Goal: Task Accomplishment & Management: Manage account settings

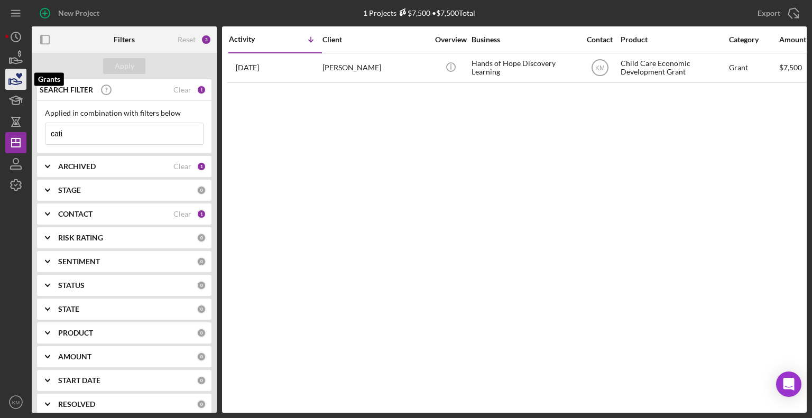
click at [16, 76] on icon "button" at bounding box center [16, 79] width 26 height 26
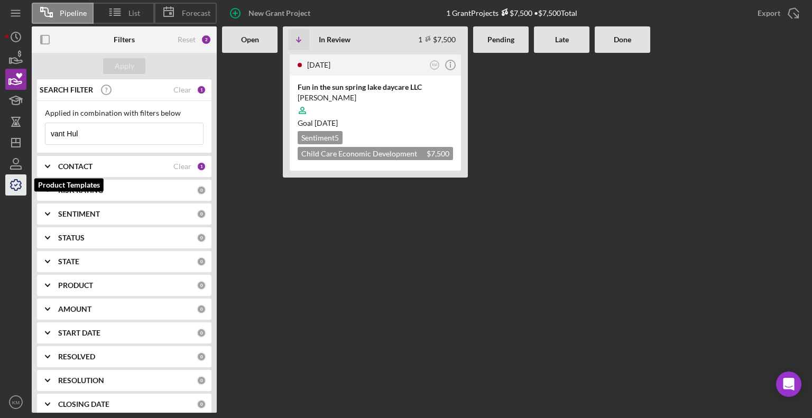
click at [13, 189] on icon "button" at bounding box center [16, 185] width 11 height 11
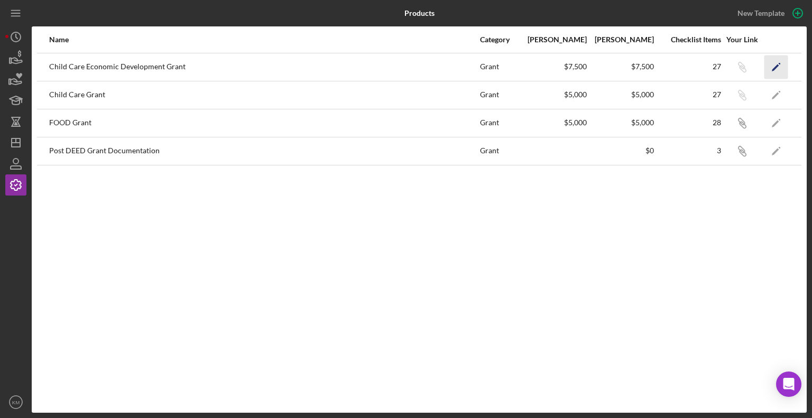
click at [782, 66] on icon "Icon/Edit" at bounding box center [777, 67] width 24 height 24
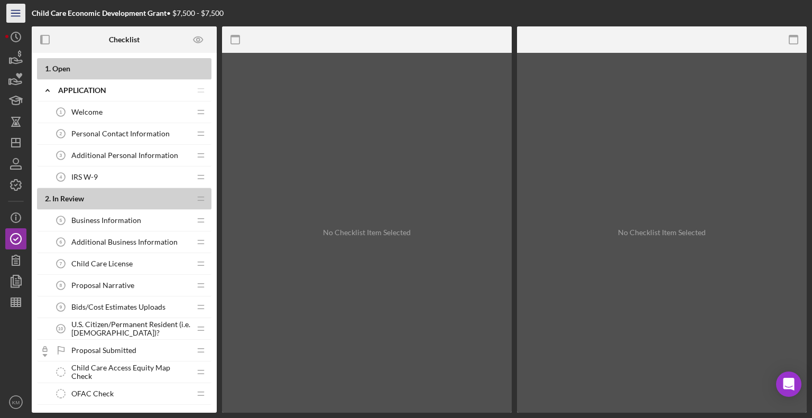
click at [19, 16] on line "button" at bounding box center [15, 16] width 8 height 0
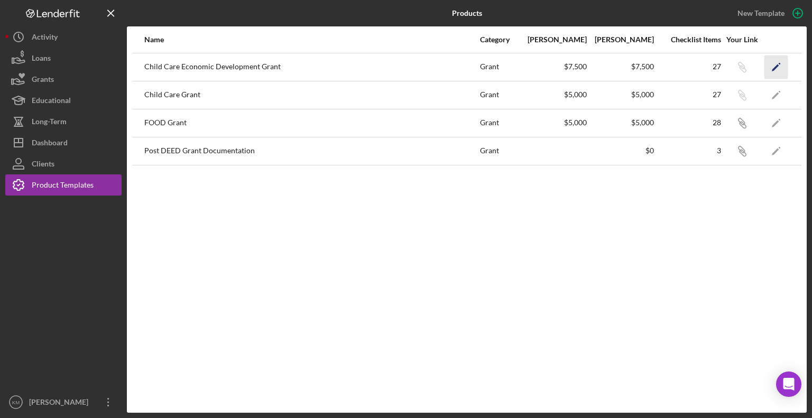
click at [776, 68] on icon "Icon/Edit" at bounding box center [777, 67] width 24 height 24
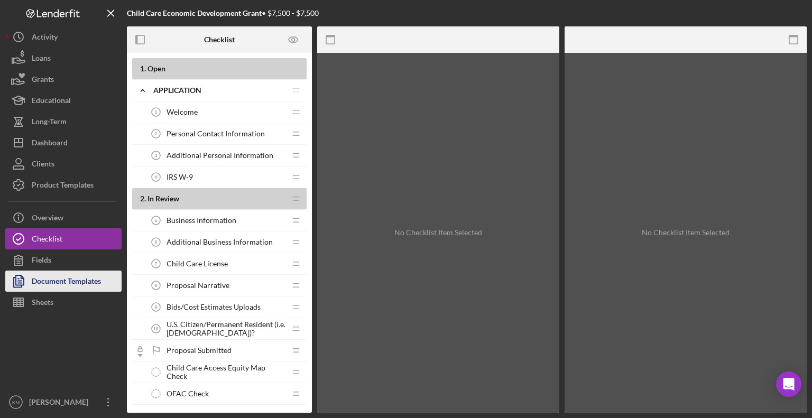
click at [68, 286] on div "Document Templates" at bounding box center [66, 283] width 69 height 24
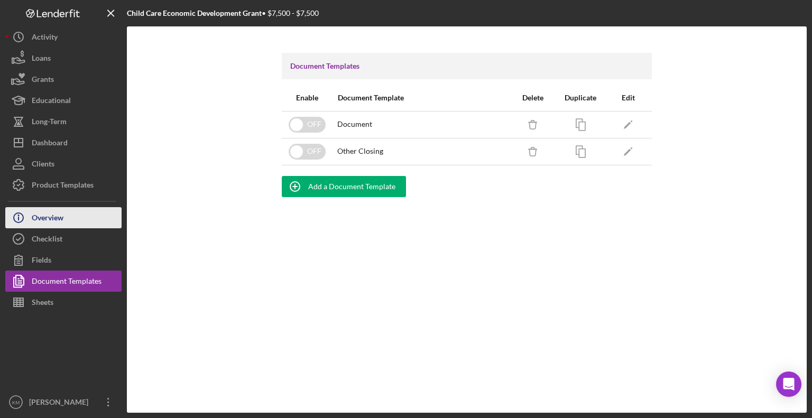
click at [85, 219] on button "Icon/Info Overview" at bounding box center [63, 217] width 116 height 21
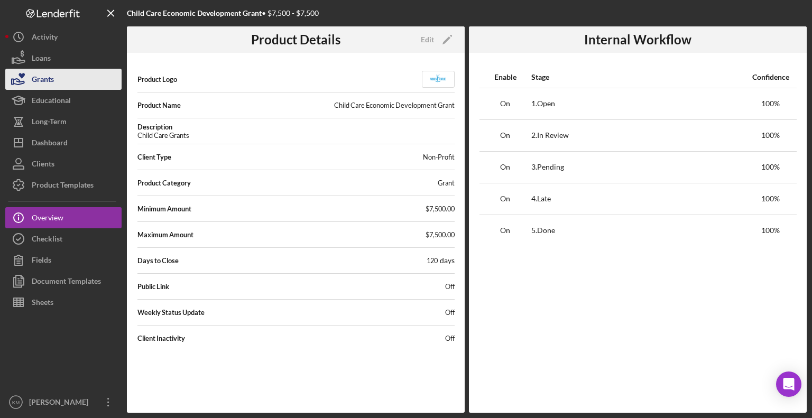
click at [84, 79] on button "Grants" at bounding box center [63, 79] width 116 height 21
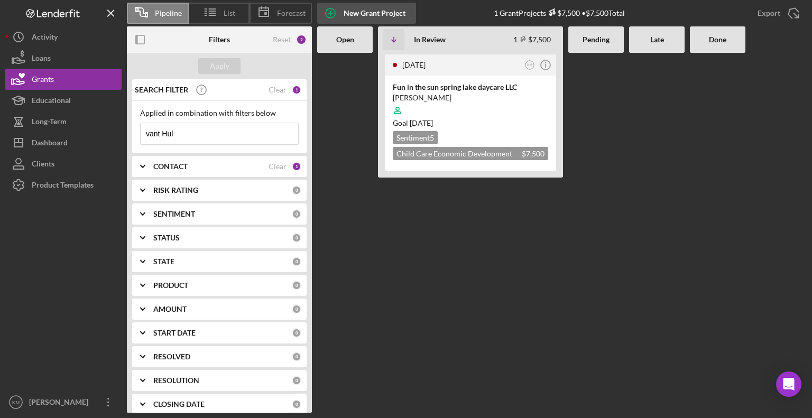
click at [335, 12] on circle "button" at bounding box center [331, 13] width 10 height 10
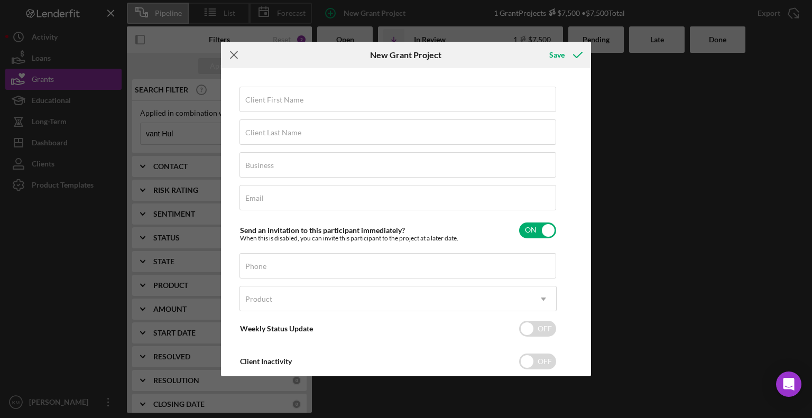
click at [233, 57] on line at bounding box center [234, 55] width 7 height 7
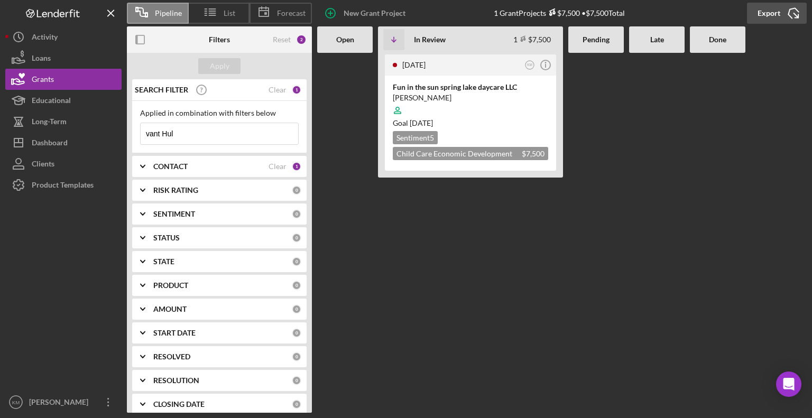
click at [791, 14] on icon "Icon/Export" at bounding box center [794, 13] width 26 height 26
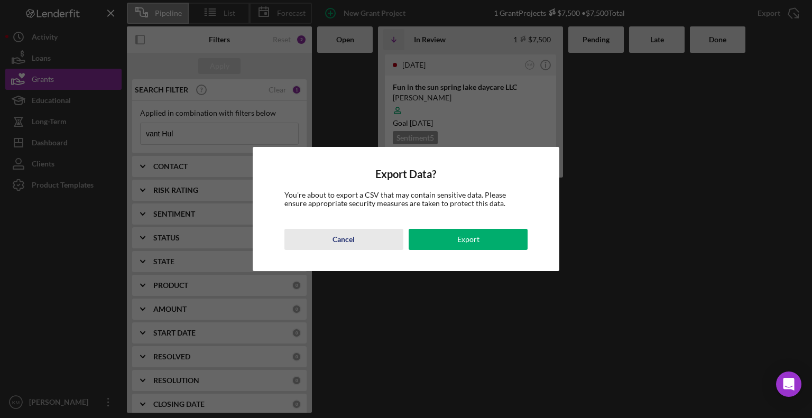
click at [380, 237] on button "Cancel" at bounding box center [344, 239] width 119 height 21
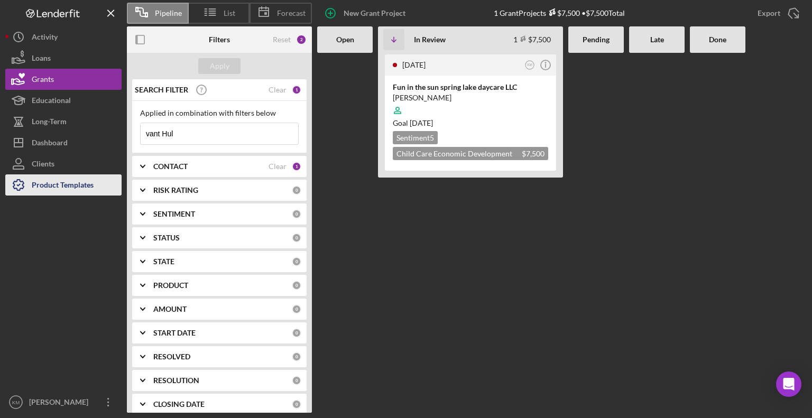
click at [57, 184] on div "Product Templates" at bounding box center [63, 187] width 62 height 24
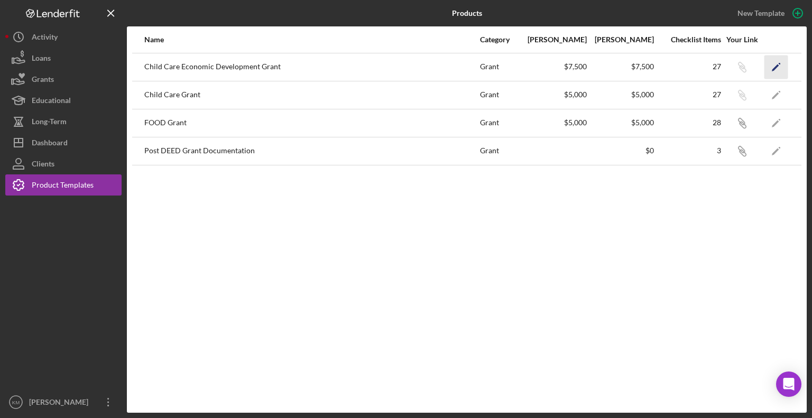
click at [776, 62] on icon "Icon/Edit" at bounding box center [777, 67] width 24 height 24
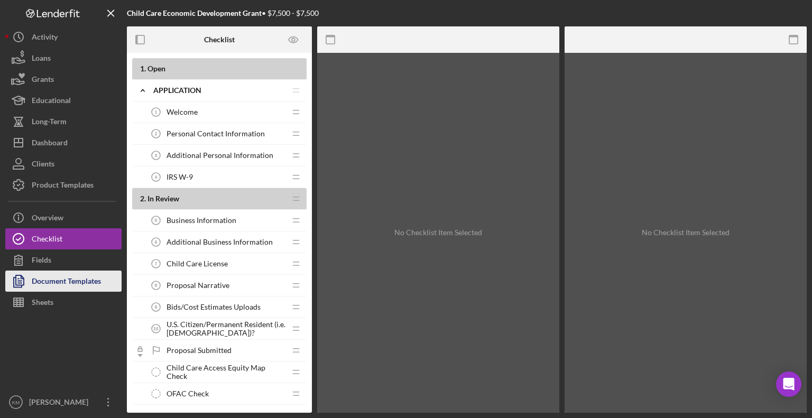
click at [91, 280] on div "Document Templates" at bounding box center [66, 283] width 69 height 24
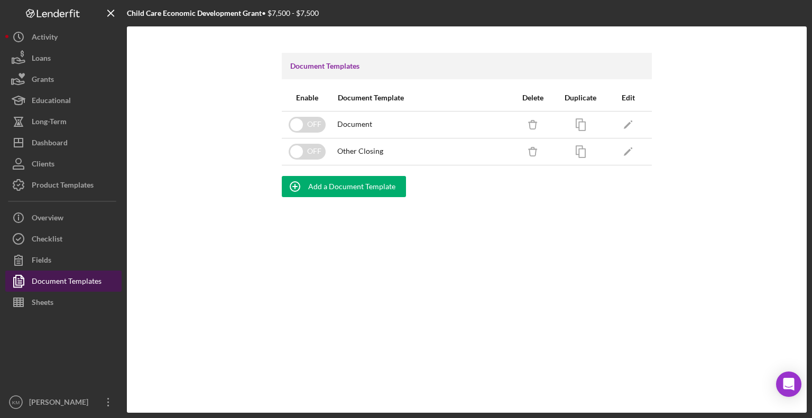
click at [104, 286] on button "Document Templates" at bounding box center [63, 281] width 116 height 21
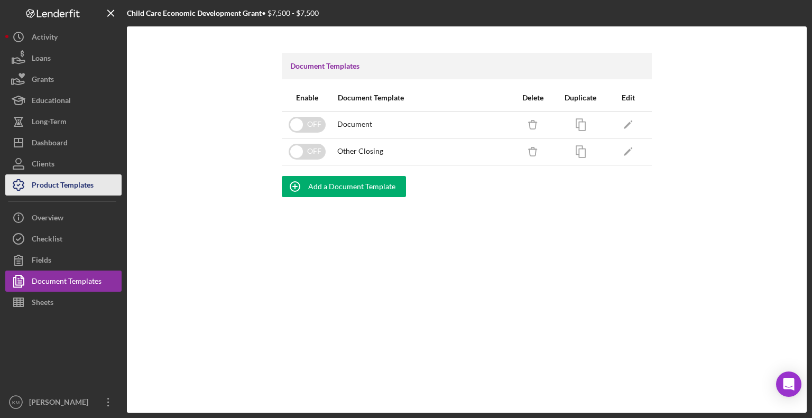
click at [90, 187] on div "Product Templates" at bounding box center [63, 187] width 62 height 24
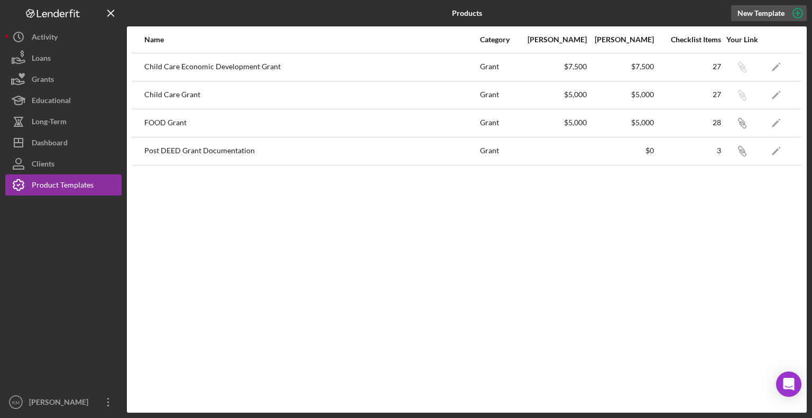
click at [804, 12] on icon "button" at bounding box center [798, 13] width 26 height 26
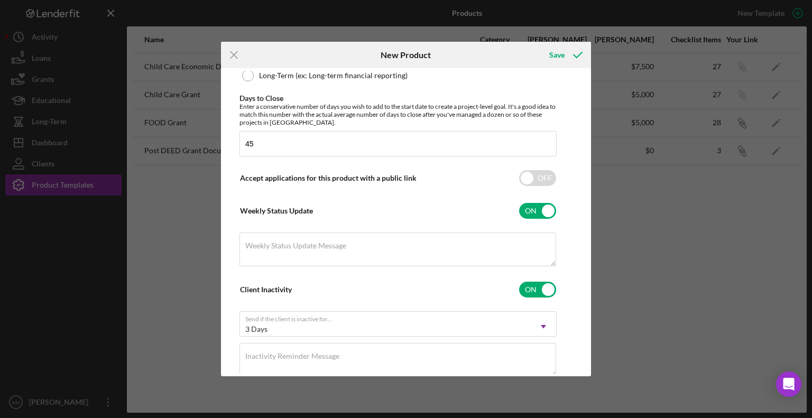
scroll to position [356, 0]
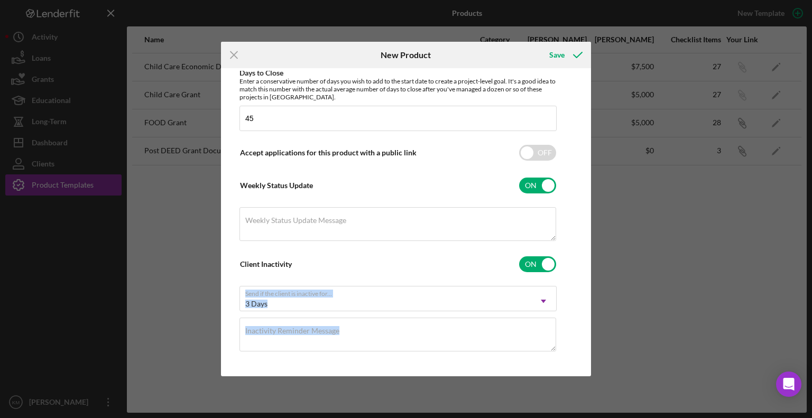
drag, startPoint x: 589, startPoint y: 339, endPoint x: 599, endPoint y: 266, distance: 73.7
click at [599, 266] on div "Icon/Menu Close New Product Save Product Logo Icon/Upload 512 x 512px max • 245…" at bounding box center [406, 209] width 812 height 418
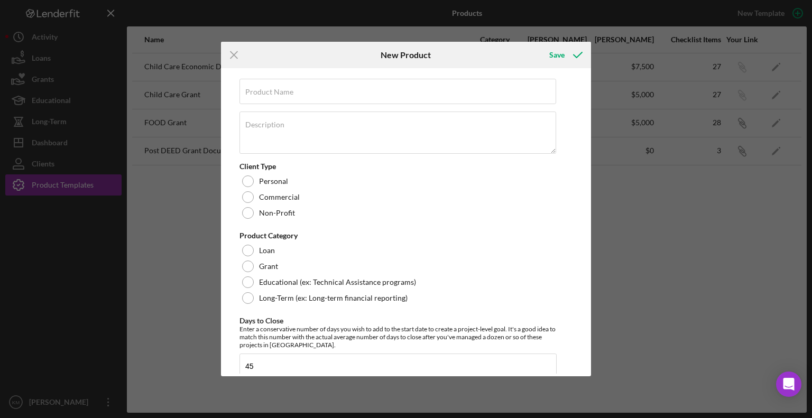
scroll to position [106, 0]
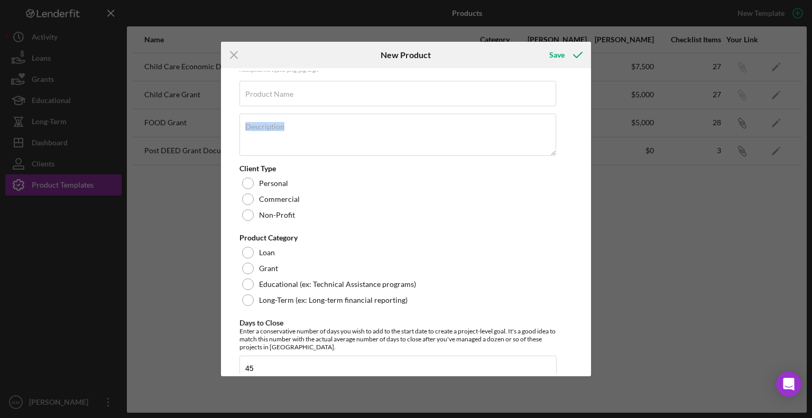
drag, startPoint x: 589, startPoint y: 155, endPoint x: 592, endPoint y: 101, distance: 54.0
click at [592, 101] on div "Icon/Menu Close New Product Save Product Logo Icon/Upload 512 x 512px max • 245…" at bounding box center [406, 209] width 812 height 418
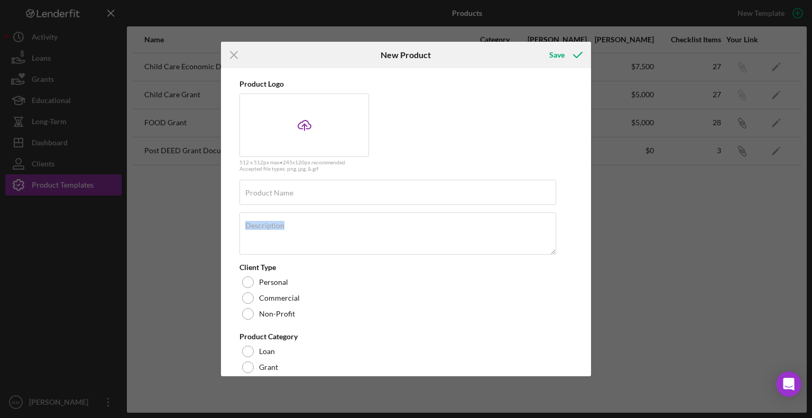
scroll to position [5, 0]
click at [236, 54] on icon "Icon/Menu Close" at bounding box center [234, 55] width 26 height 26
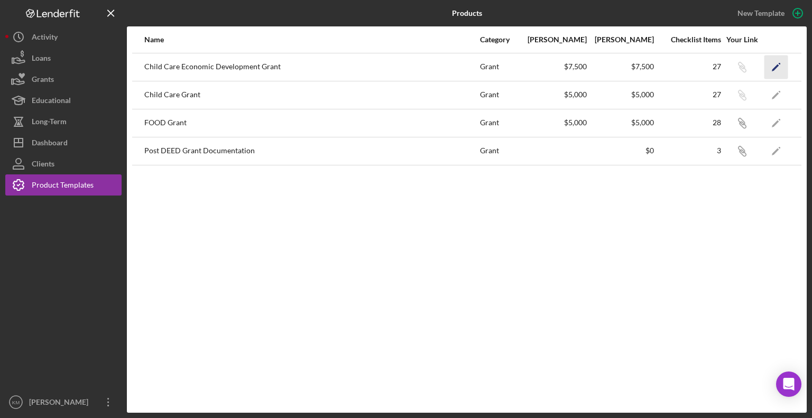
click at [776, 67] on polygon "button" at bounding box center [775, 67] width 7 height 7
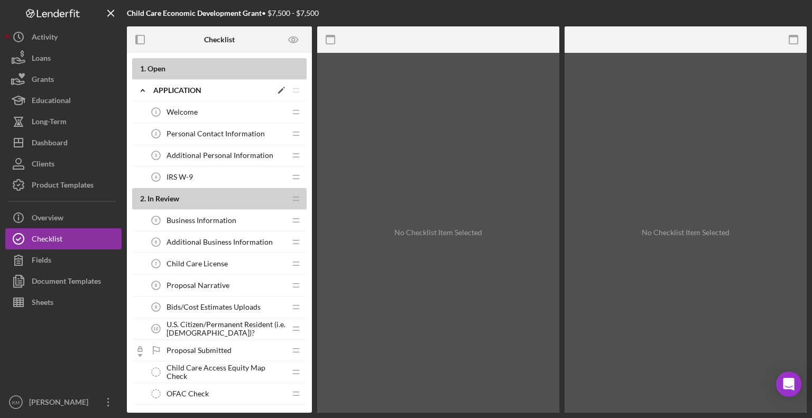
click at [161, 90] on div "Application" at bounding box center [212, 90] width 118 height 8
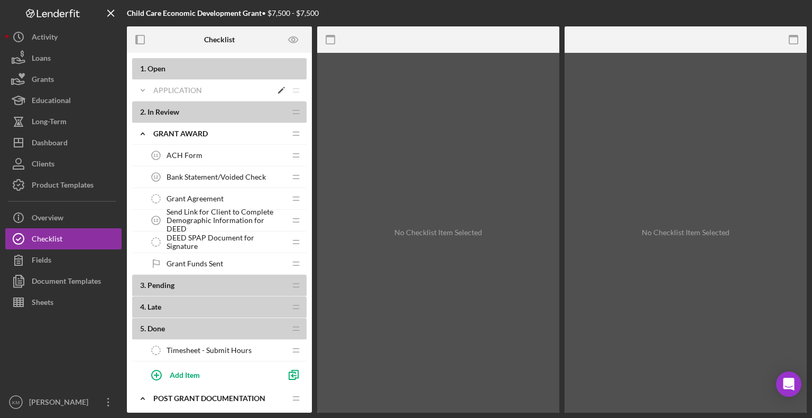
click at [161, 90] on div "Application" at bounding box center [212, 90] width 118 height 8
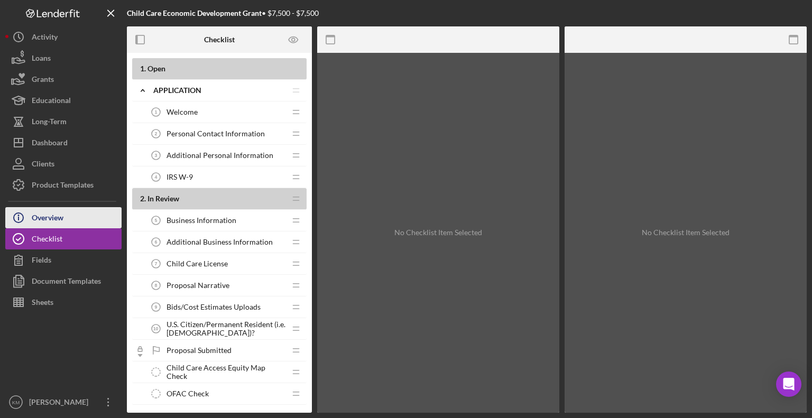
click at [69, 224] on button "Icon/Info Overview" at bounding box center [63, 217] width 116 height 21
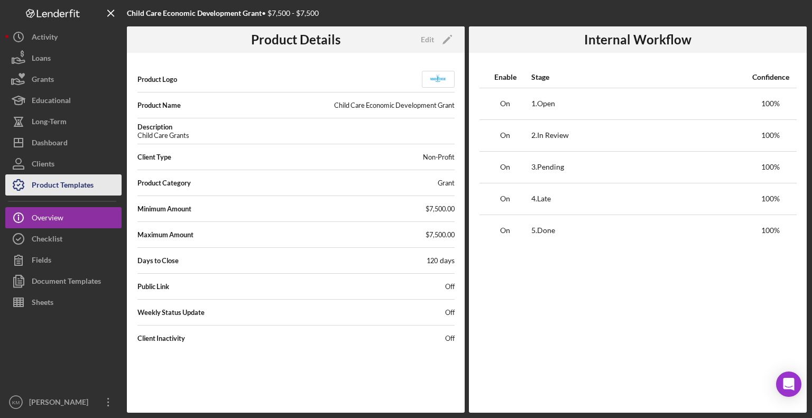
click at [81, 190] on div "Product Templates" at bounding box center [63, 187] width 62 height 24
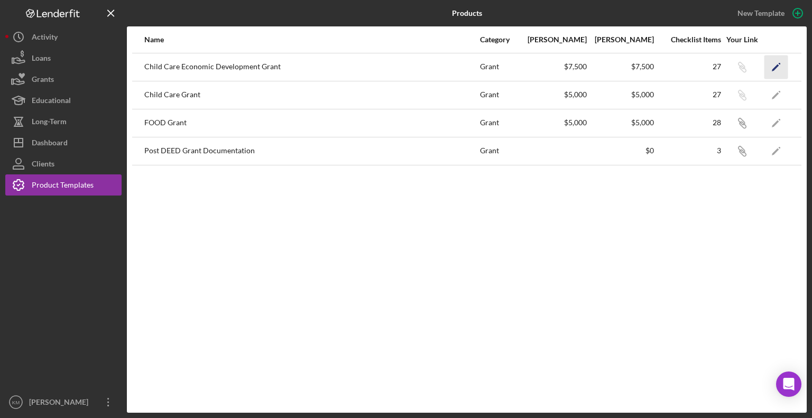
click at [775, 67] on icon "Icon/Edit" at bounding box center [777, 67] width 24 height 24
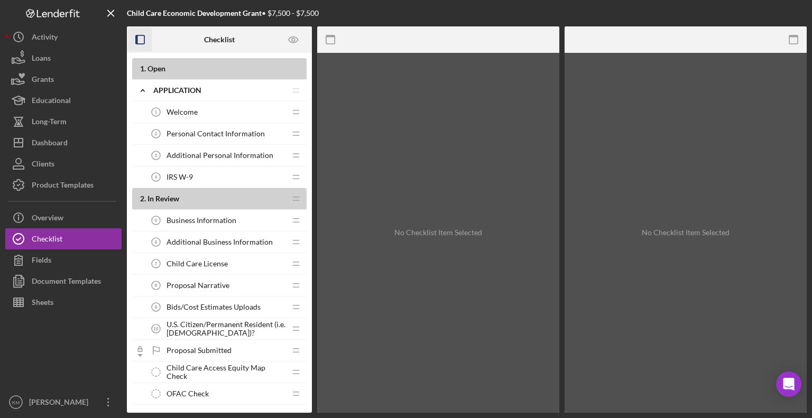
click at [135, 50] on icon "button" at bounding box center [141, 40] width 24 height 24
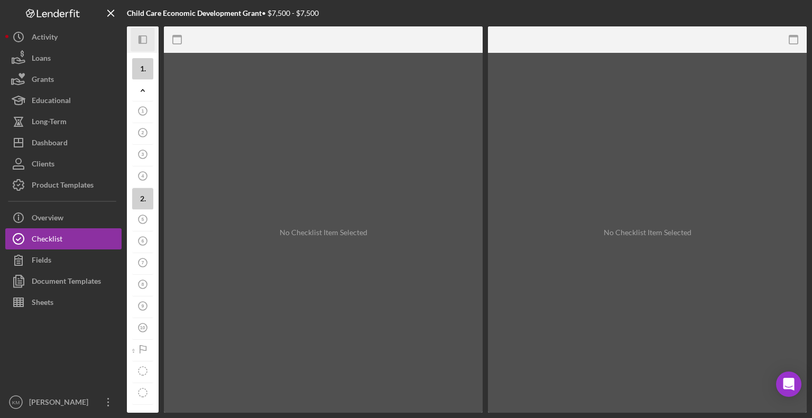
click at [140, 42] on icon "button" at bounding box center [140, 39] width 3 height 8
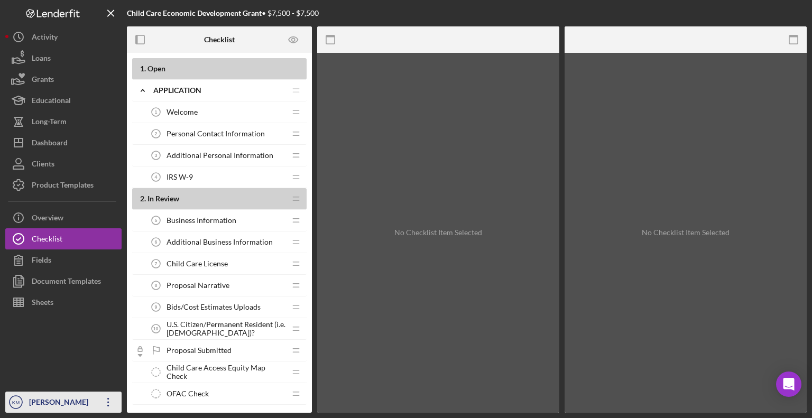
click at [108, 399] on icon "button" at bounding box center [108, 402] width 2 height 8
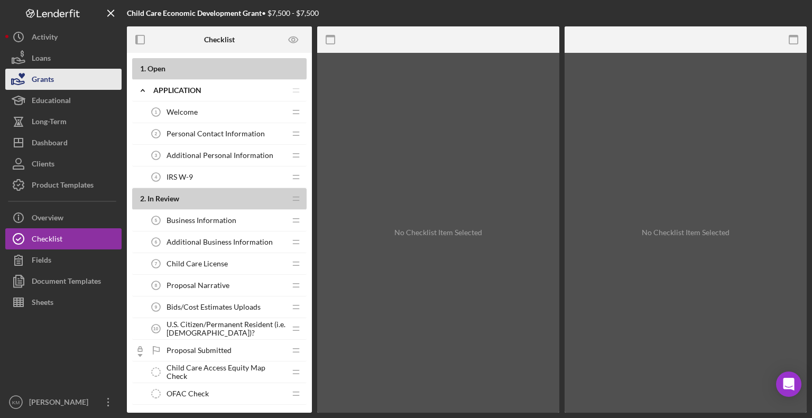
click at [84, 76] on button "Grants" at bounding box center [63, 79] width 116 height 21
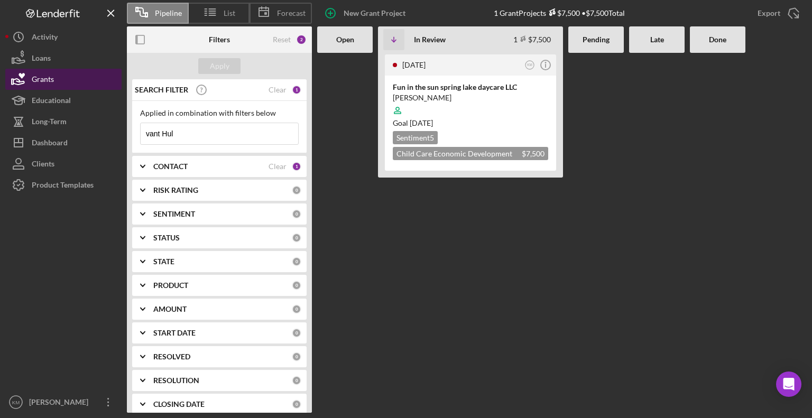
click at [66, 81] on button "Grants" at bounding box center [63, 79] width 116 height 21
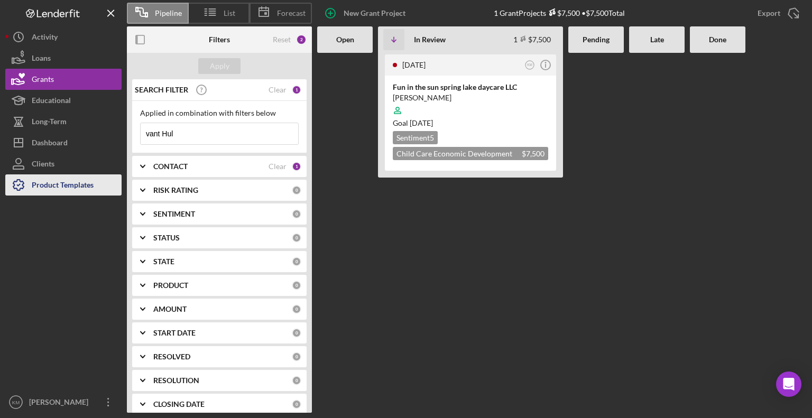
click at [59, 178] on div "Product Templates" at bounding box center [63, 187] width 62 height 24
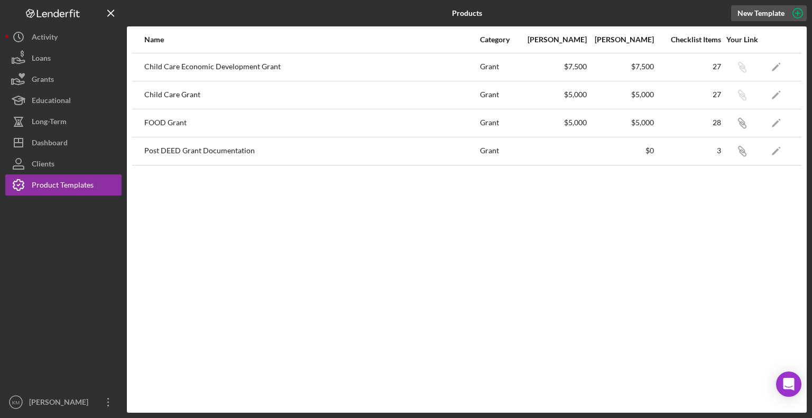
click at [781, 16] on div "New Template" at bounding box center [761, 13] width 47 height 16
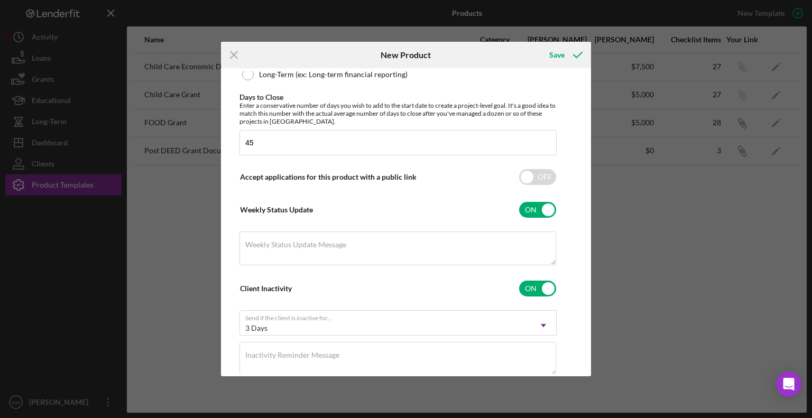
scroll to position [356, 0]
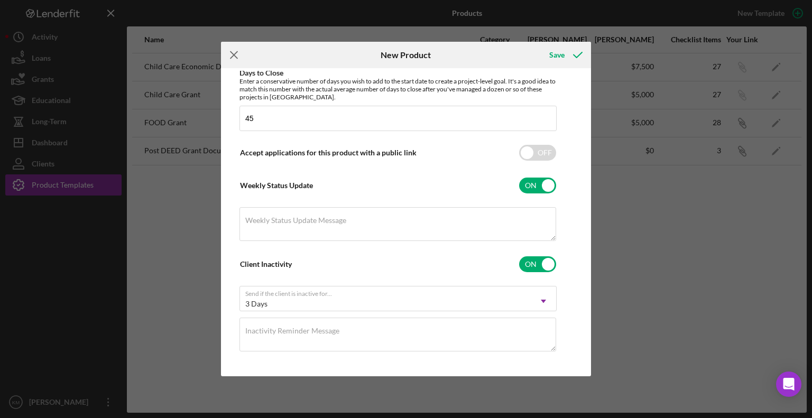
click at [233, 56] on line at bounding box center [234, 55] width 7 height 7
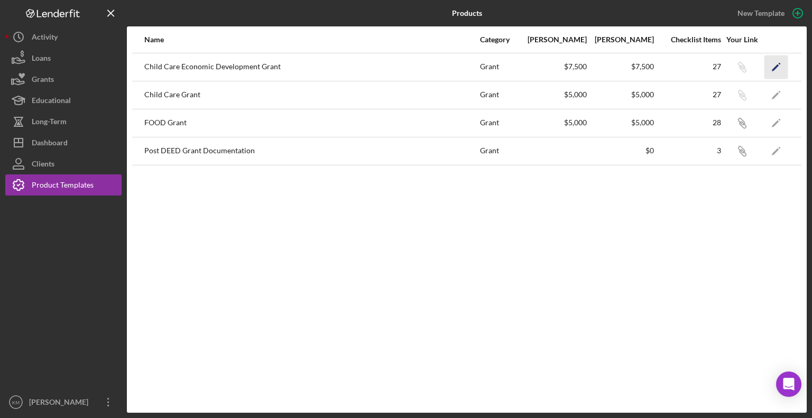
click at [772, 64] on icon "Icon/Edit" at bounding box center [777, 67] width 24 height 24
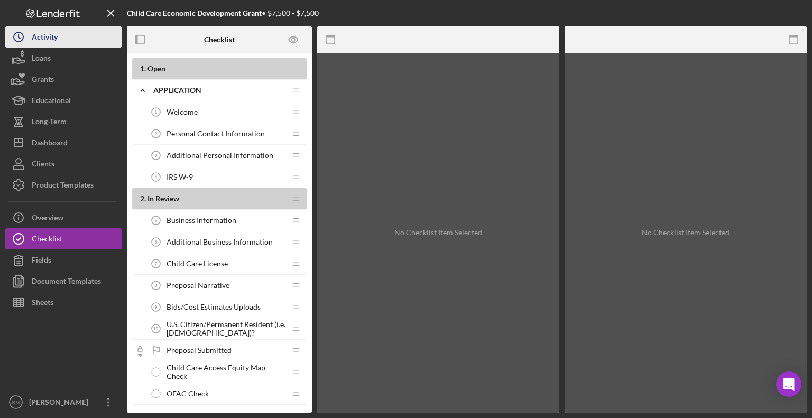
click at [68, 31] on button "Icon/History Activity" at bounding box center [63, 36] width 116 height 21
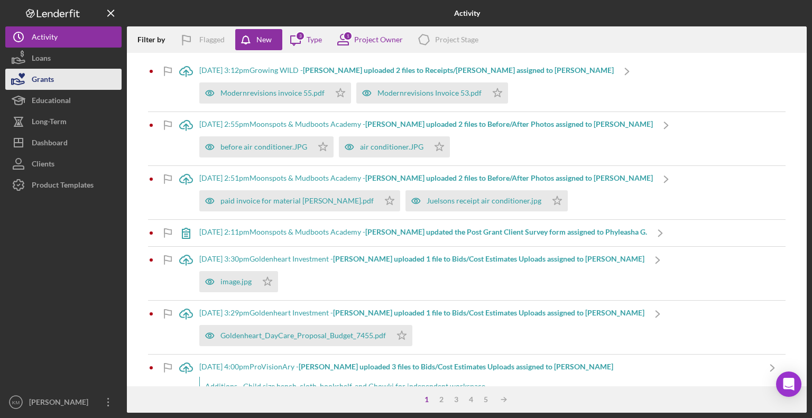
click at [47, 78] on div "Grants" at bounding box center [43, 81] width 22 height 24
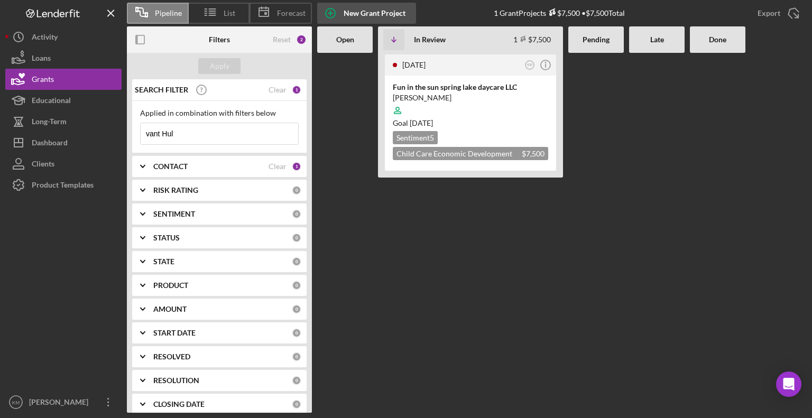
drag, startPoint x: 335, startPoint y: 14, endPoint x: 324, endPoint y: 14, distance: 11.6
click at [324, 14] on icon "button" at bounding box center [330, 13] width 26 height 26
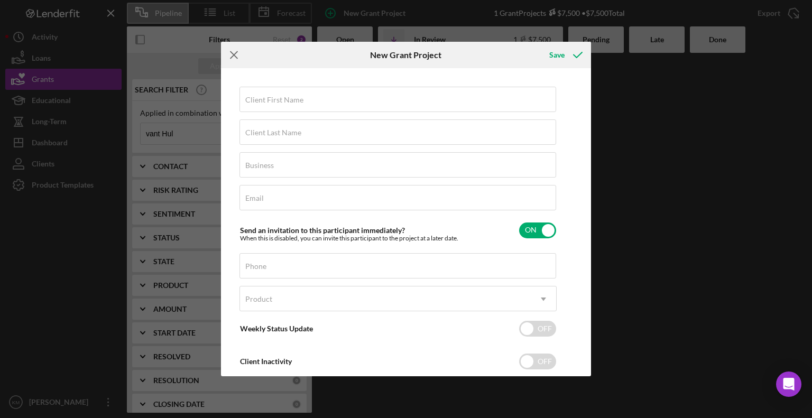
click at [239, 50] on icon "Icon/Menu Close" at bounding box center [234, 55] width 26 height 26
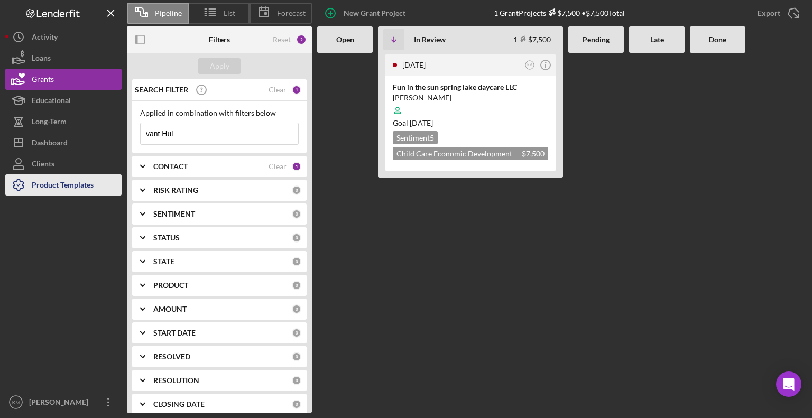
click at [78, 181] on div "Product Templates" at bounding box center [63, 187] width 62 height 24
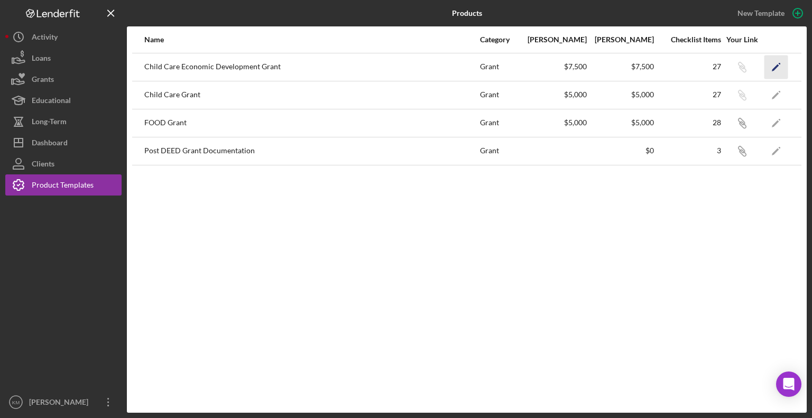
drag, startPoint x: 783, startPoint y: 74, endPoint x: 776, endPoint y: 65, distance: 10.6
click at [776, 65] on icon "Icon/Edit" at bounding box center [777, 67] width 24 height 24
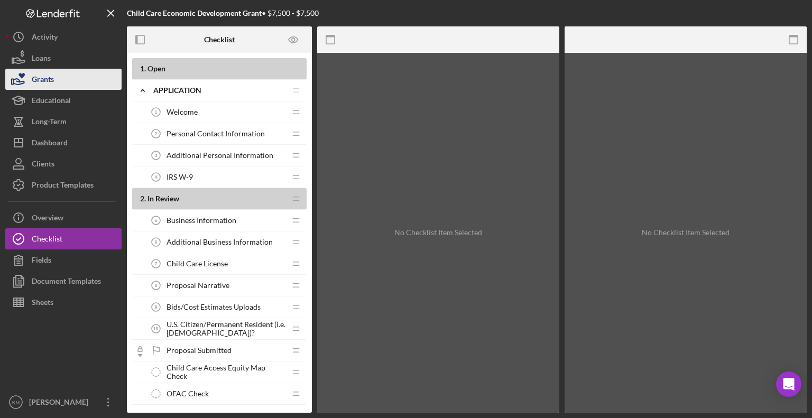
click at [74, 77] on button "Grants" at bounding box center [63, 79] width 116 height 21
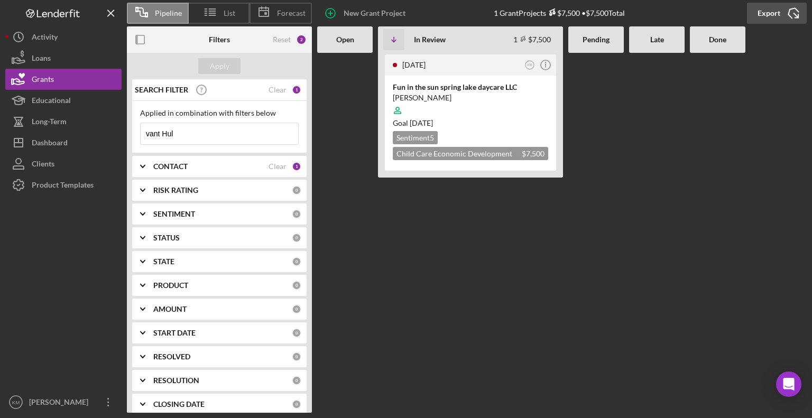
click at [776, 10] on div "Export" at bounding box center [769, 13] width 23 height 21
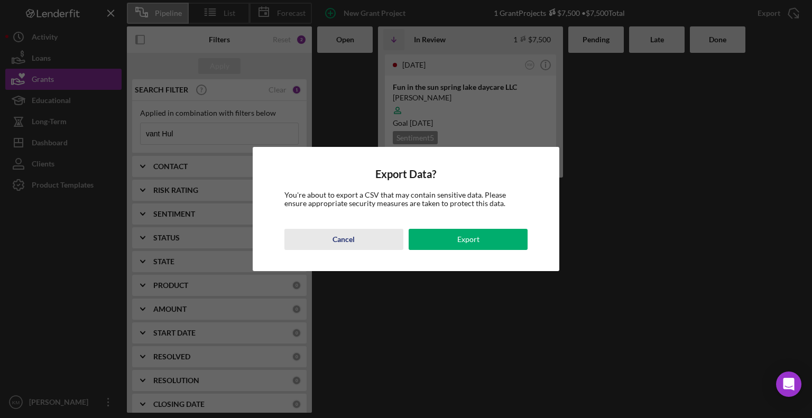
click at [337, 239] on div "Cancel" at bounding box center [344, 239] width 22 height 21
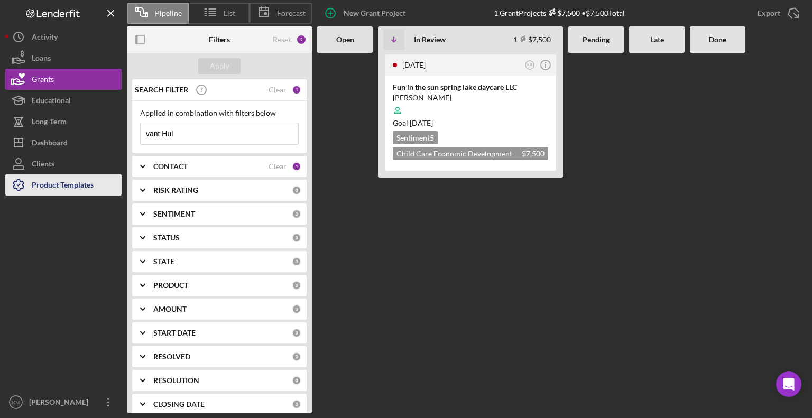
click at [49, 184] on div "Product Templates" at bounding box center [63, 187] width 62 height 24
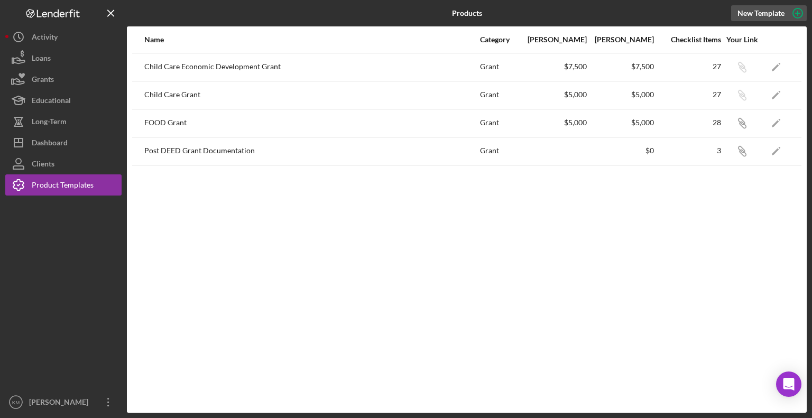
click at [760, 18] on div "New Template" at bounding box center [761, 13] width 47 height 16
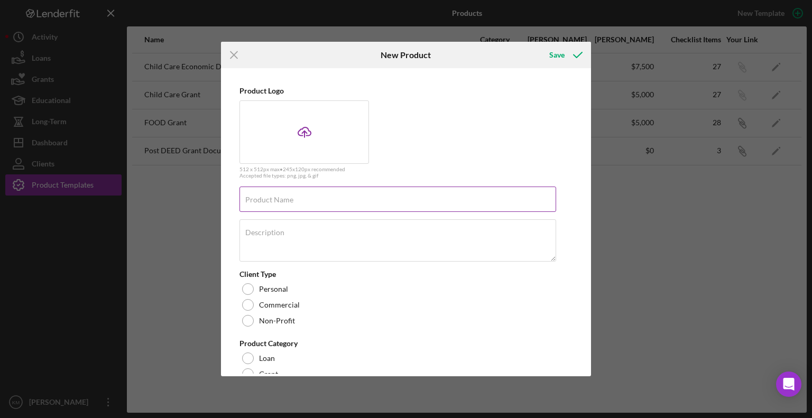
click at [289, 203] on label "Product Name" at bounding box center [269, 200] width 48 height 8
click at [289, 203] on input "Product Name" at bounding box center [398, 199] width 317 height 25
type input "DEED A2"
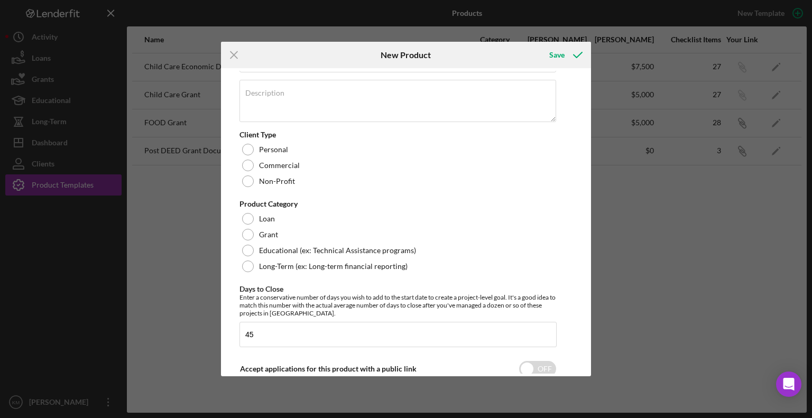
scroll to position [138, 0]
click at [231, 227] on div "Product Logo Icon/Upload 512 x 512px max • 245 x 120 px recommended Accepted fi…" at bounding box center [406, 222] width 365 height 303
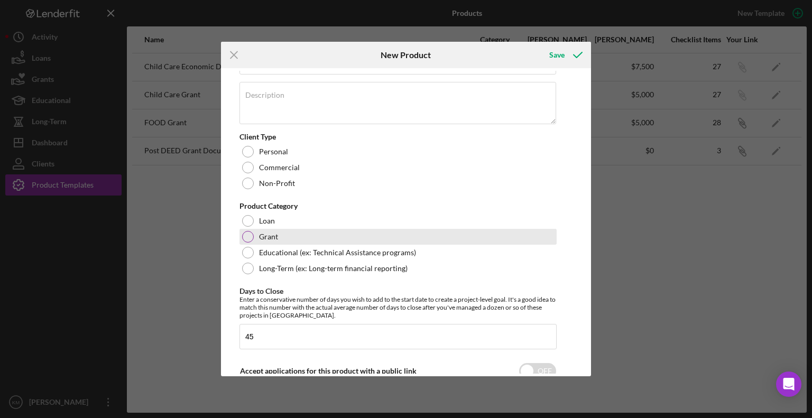
click at [243, 234] on div at bounding box center [248, 237] width 12 height 12
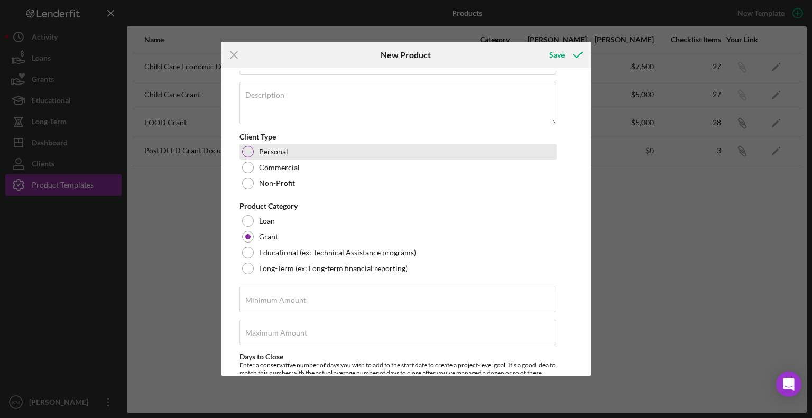
click at [250, 155] on div at bounding box center [248, 152] width 12 height 12
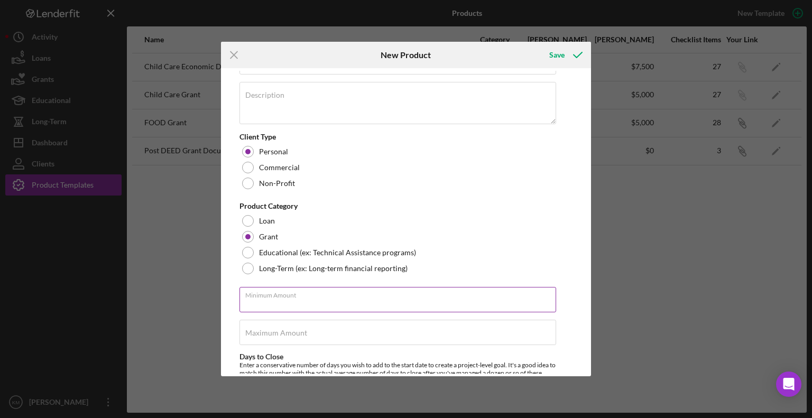
click at [308, 303] on input "Minimum Amount" at bounding box center [398, 299] width 317 height 25
click at [294, 338] on input "Maximum Amount" at bounding box center [398, 337] width 317 height 25
type input "$5,000"
click at [277, 302] on label "Minimum Amount" at bounding box center [275, 300] width 61 height 8
click at [277, 302] on input "Minimum Amount" at bounding box center [398, 299] width 317 height 25
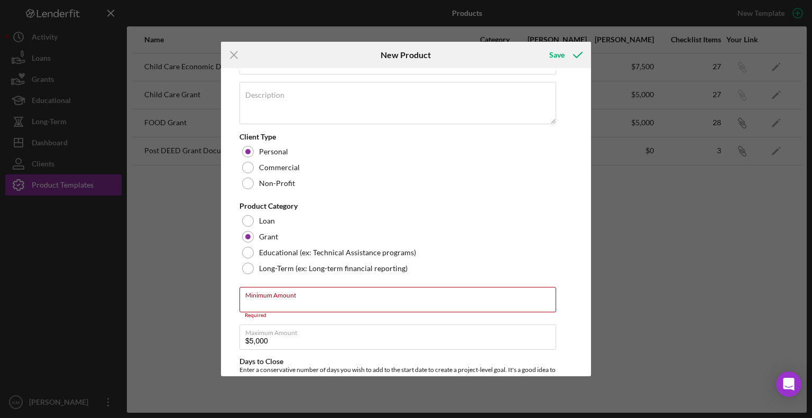
type input "$"
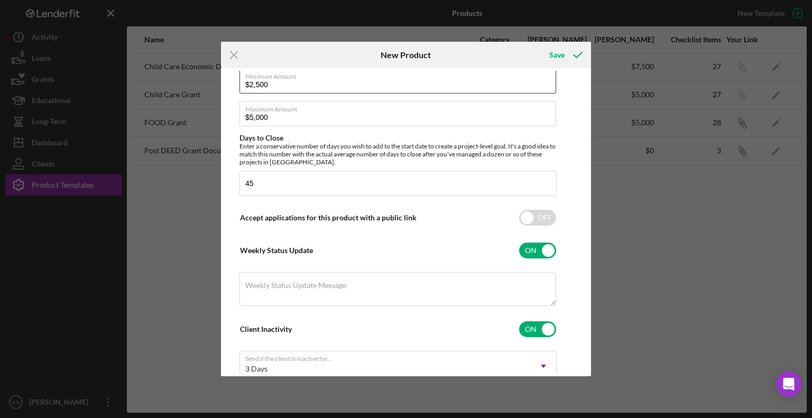
scroll to position [364, 0]
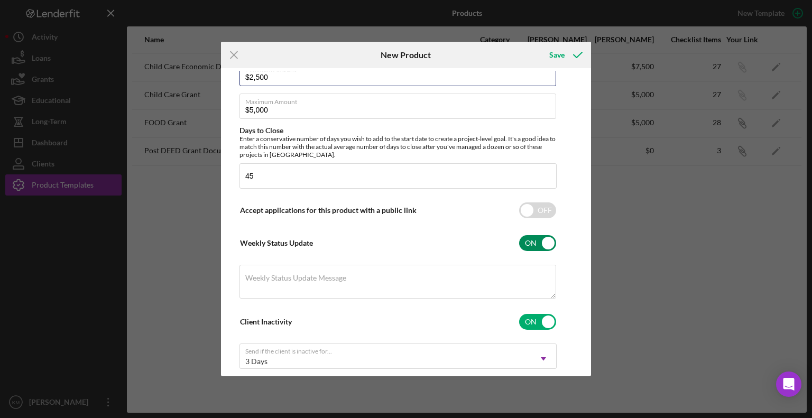
type input "$2,500"
click at [542, 246] on input "checkbox" at bounding box center [537, 243] width 37 height 16
checkbox input "false"
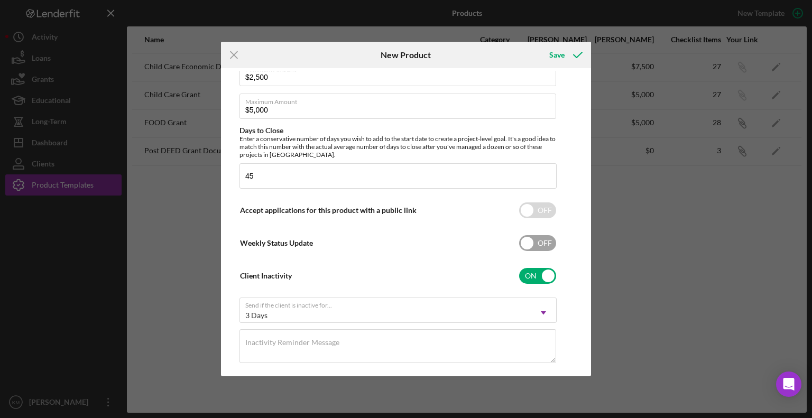
scroll to position [376, 0]
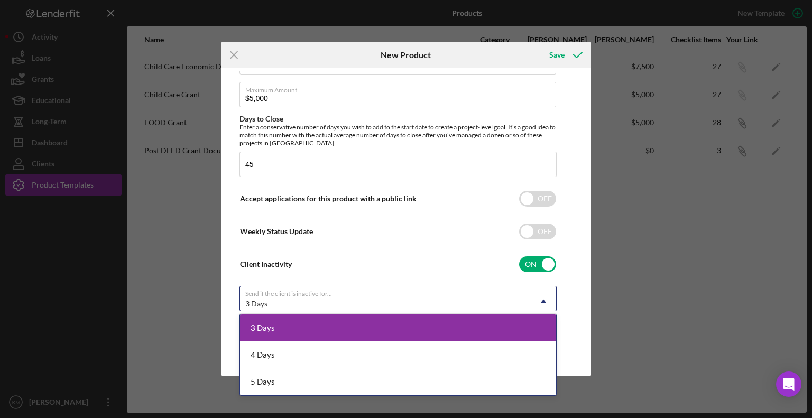
click at [305, 389] on div "5 Days" at bounding box center [398, 382] width 316 height 27
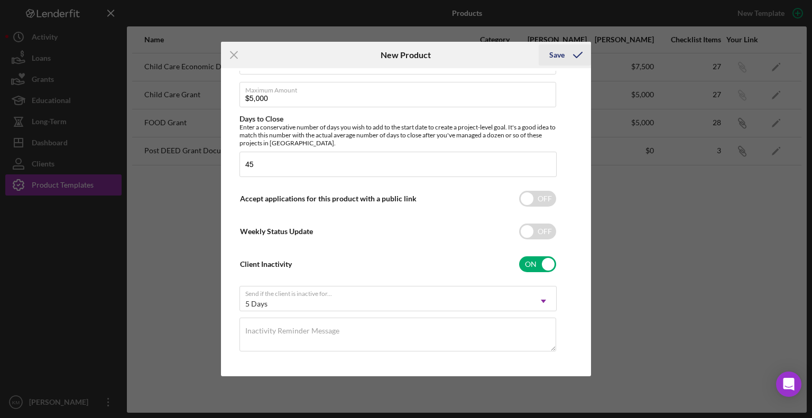
click at [562, 63] on div "Save" at bounding box center [557, 54] width 15 height 21
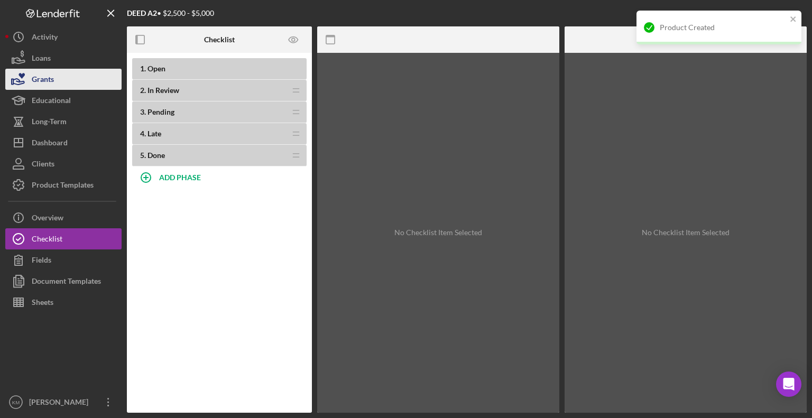
click at [51, 84] on div "Grants" at bounding box center [43, 81] width 22 height 24
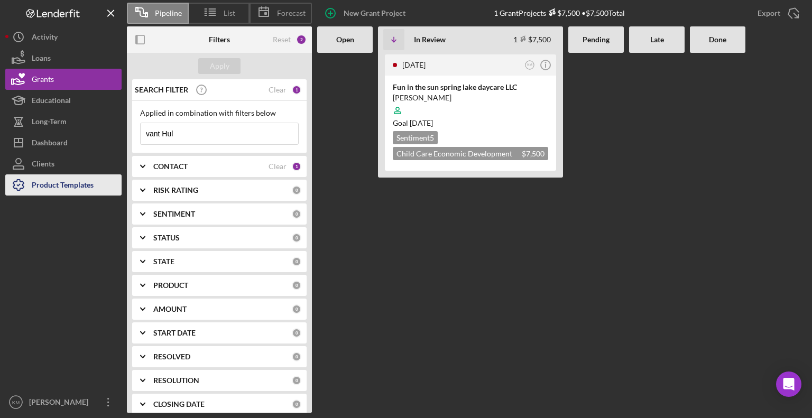
click at [65, 186] on div "Product Templates" at bounding box center [63, 187] width 62 height 24
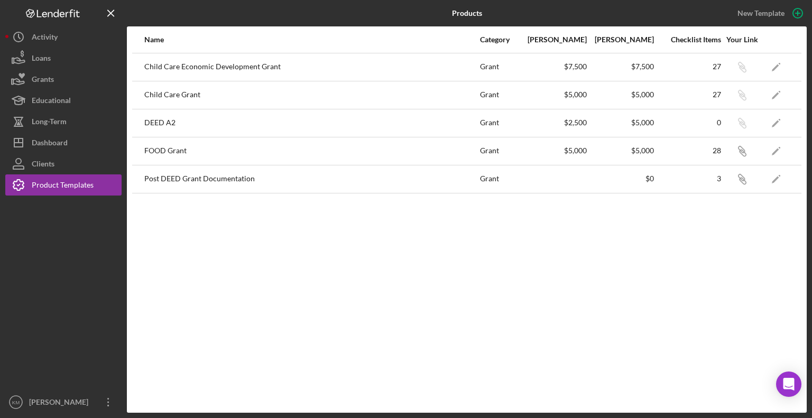
click at [176, 118] on div "DEED A2" at bounding box center [311, 123] width 335 height 26
click at [775, 122] on polygon "button" at bounding box center [775, 123] width 7 height 7
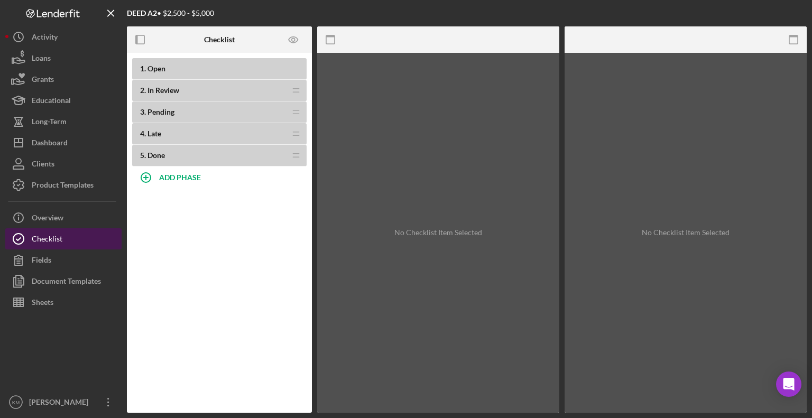
click at [99, 239] on button "Checklist" at bounding box center [63, 238] width 116 height 21
click at [81, 242] on button "Checklist" at bounding box center [63, 238] width 116 height 21
click at [77, 237] on button "Checklist" at bounding box center [63, 238] width 116 height 21
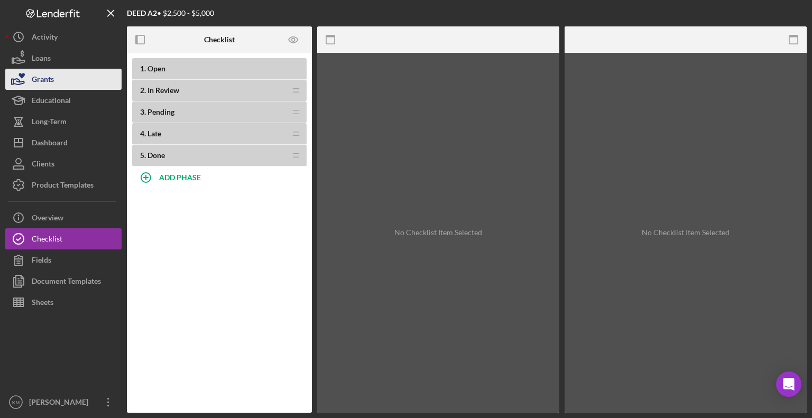
click at [87, 77] on button "Grants" at bounding box center [63, 79] width 116 height 21
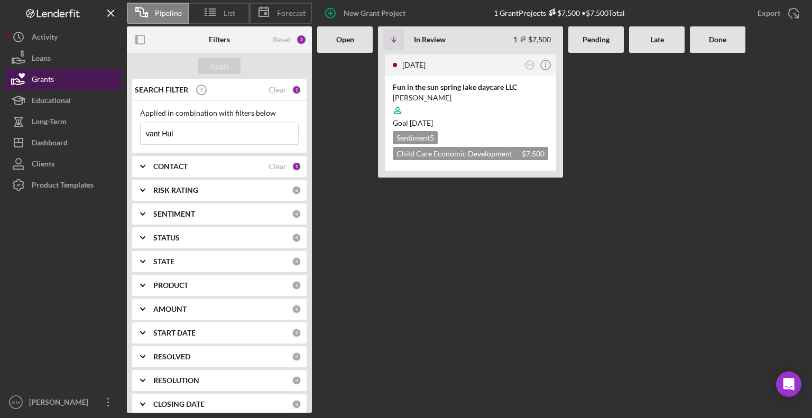
click at [68, 78] on button "Grants" at bounding box center [63, 79] width 116 height 21
click at [71, 80] on button "Grants" at bounding box center [63, 79] width 116 height 21
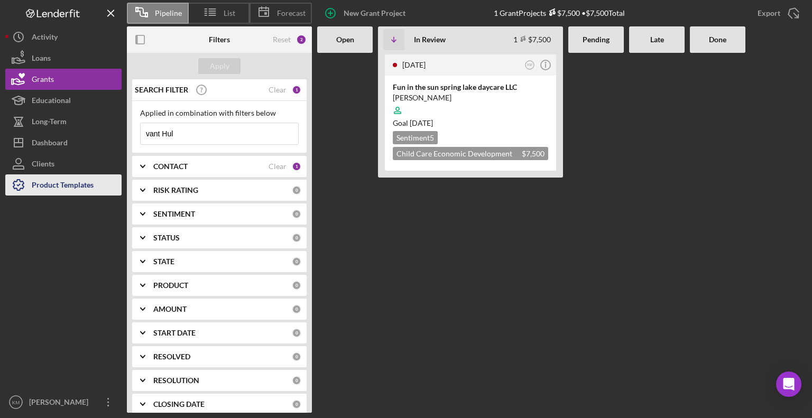
click at [52, 193] on div "Product Templates" at bounding box center [63, 187] width 62 height 24
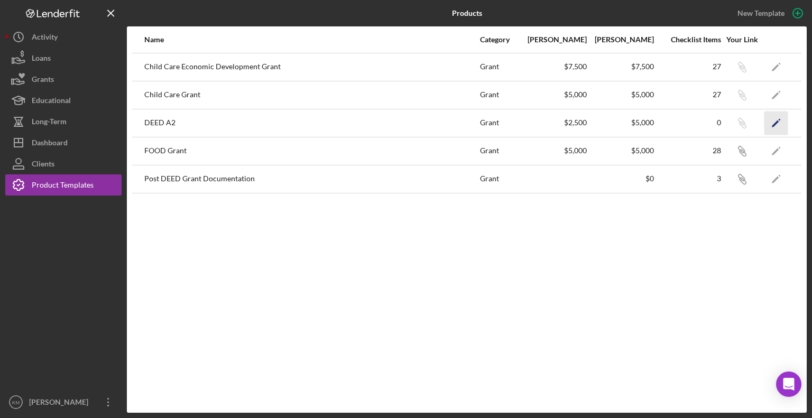
click at [772, 124] on icon "Icon/Edit" at bounding box center [777, 123] width 24 height 24
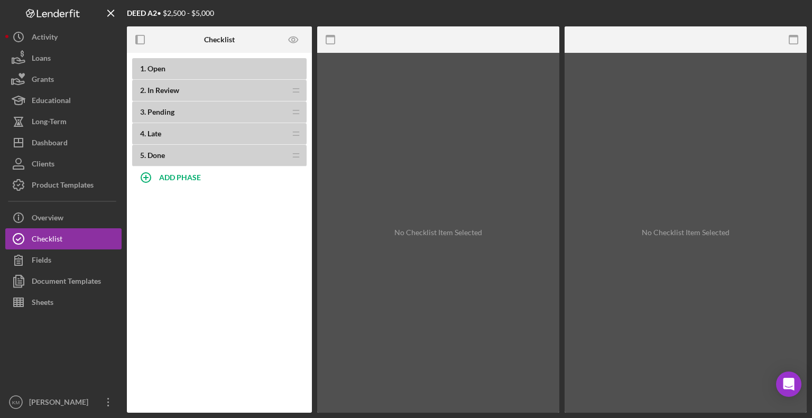
click at [199, 67] on b "1 . Open" at bounding box center [223, 69] width 167 height 8
click at [53, 78] on div "Grants" at bounding box center [43, 81] width 22 height 24
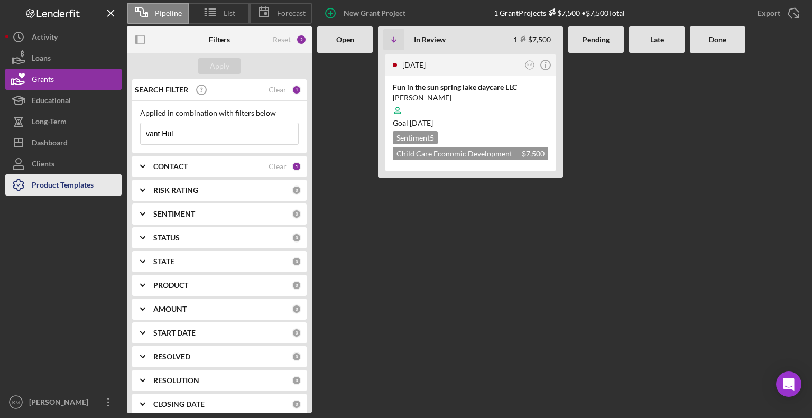
click at [59, 179] on div "Product Templates" at bounding box center [63, 187] width 62 height 24
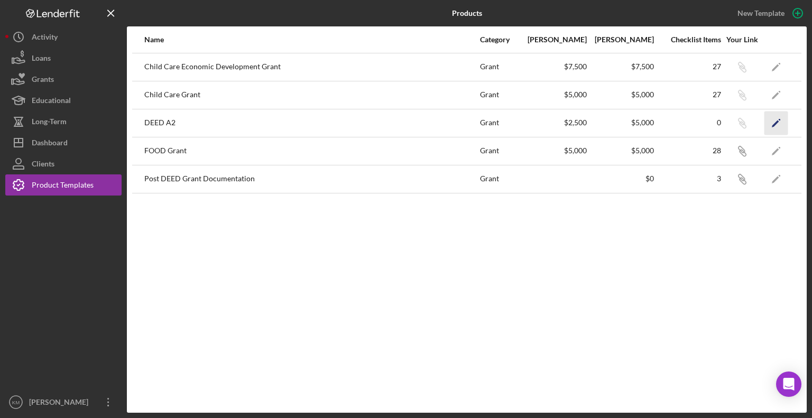
click at [782, 122] on icon "Icon/Edit" at bounding box center [777, 123] width 24 height 24
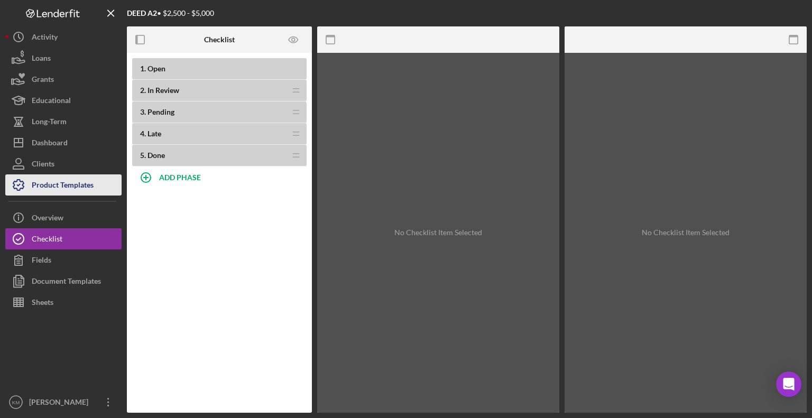
click at [98, 179] on button "Product Templates" at bounding box center [63, 185] width 116 height 21
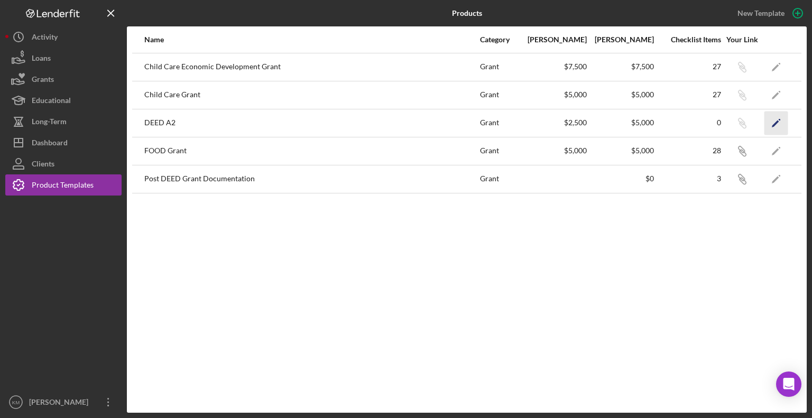
click at [776, 123] on polygon "button" at bounding box center [775, 123] width 7 height 7
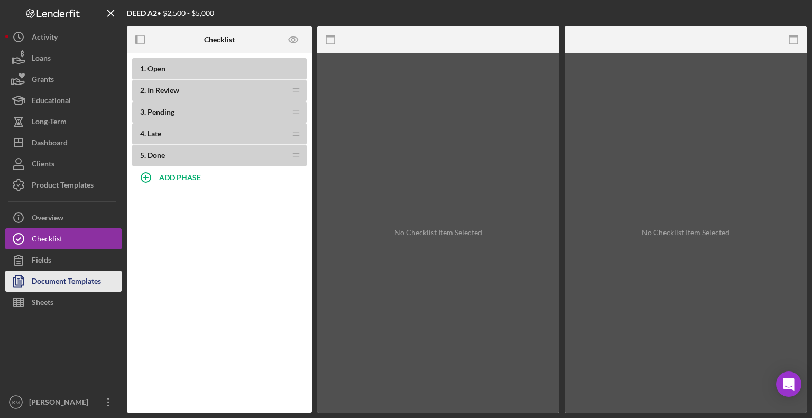
click at [85, 276] on div "Document Templates" at bounding box center [66, 283] width 69 height 24
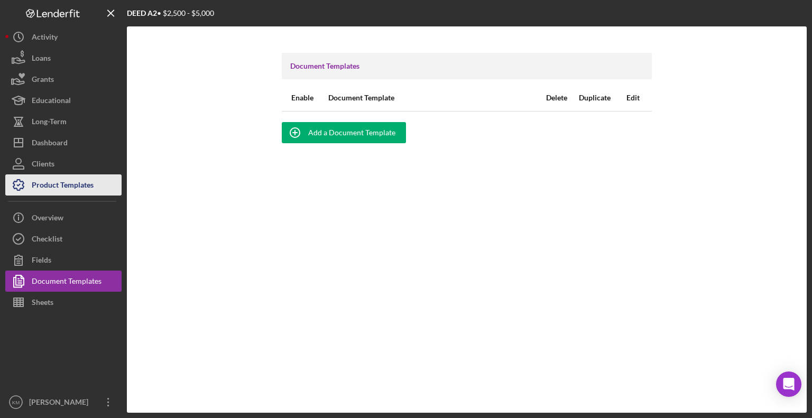
click at [79, 176] on div "Product Templates" at bounding box center [63, 187] width 62 height 24
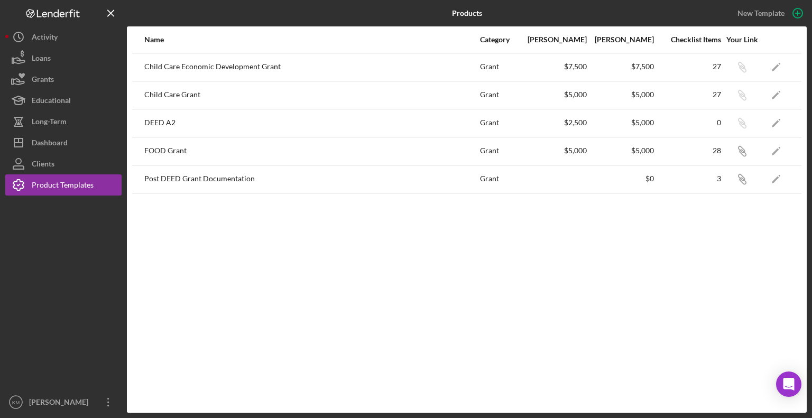
click at [166, 122] on div "DEED A2" at bounding box center [311, 123] width 335 height 26
click at [776, 123] on polygon "button" at bounding box center [775, 123] width 7 height 7
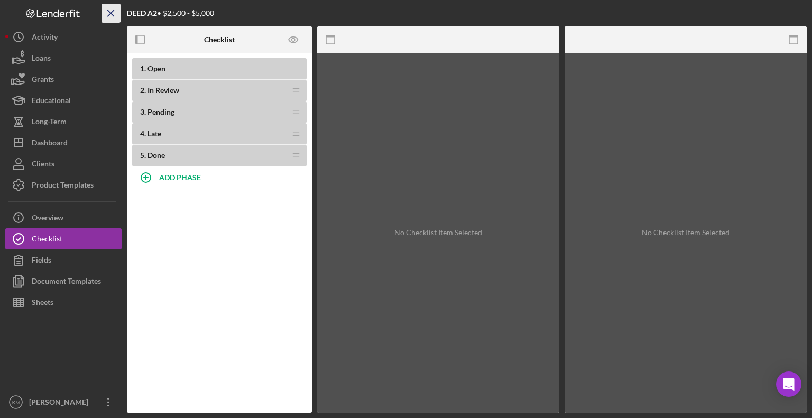
click at [112, 13] on icon "Icon/Menu Close" at bounding box center [111, 14] width 24 height 24
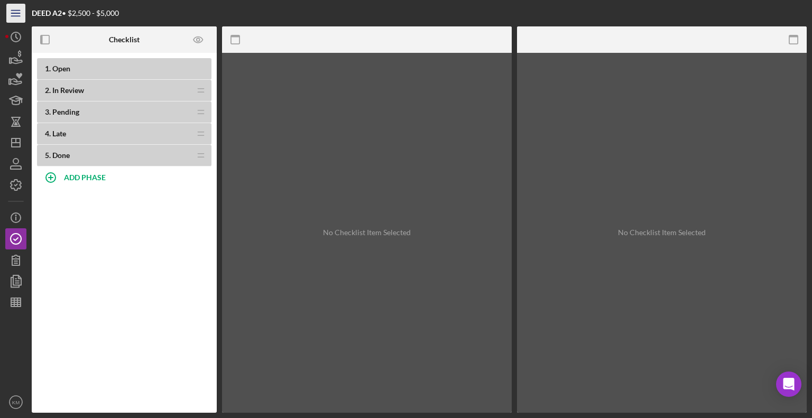
click at [15, 15] on icon "Icon/Menu" at bounding box center [16, 14] width 24 height 24
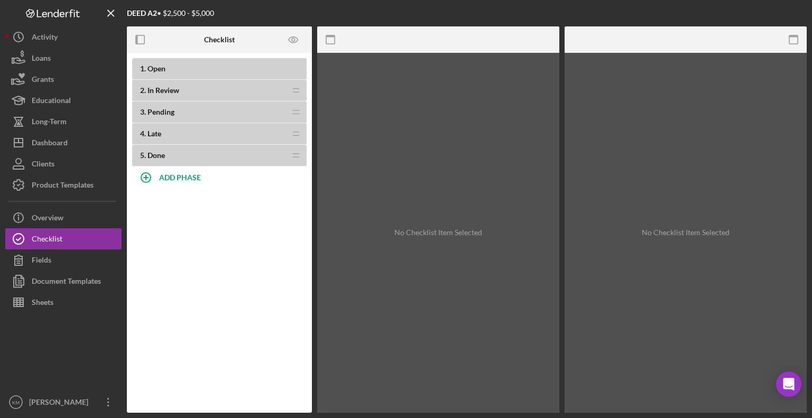
click at [223, 10] on div "DEED A2 • $2,500 - $5,000" at bounding box center [240, 13] width 227 height 26
click at [143, 69] on span "1 ." at bounding box center [143, 68] width 6 height 9
click at [79, 217] on button "Icon/Info Overview" at bounding box center [63, 217] width 116 height 21
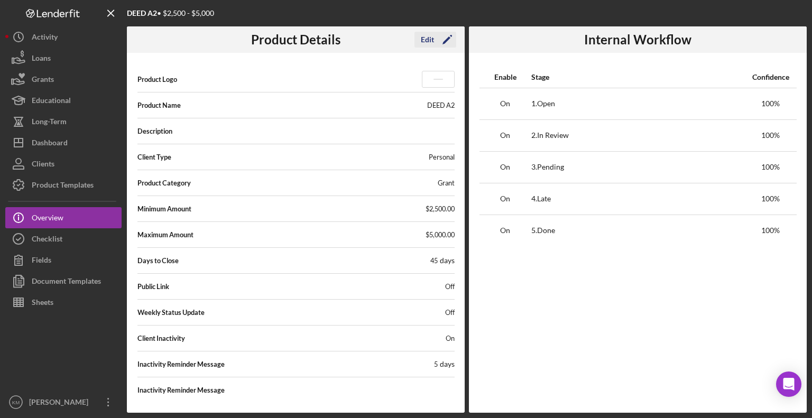
click at [431, 42] on div "Edit" at bounding box center [427, 40] width 13 height 16
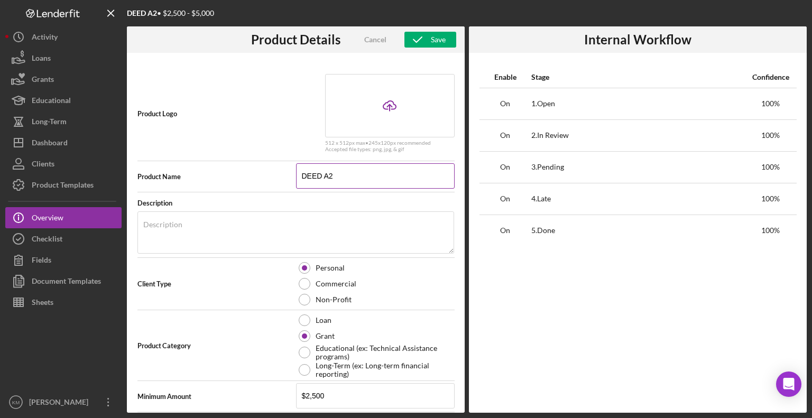
click at [350, 173] on input "DEED A2" at bounding box center [375, 175] width 159 height 25
type input "D"
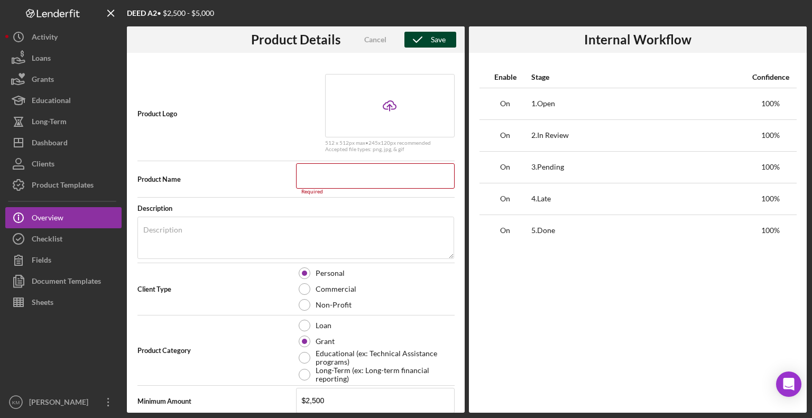
click at [425, 45] on icon "button" at bounding box center [418, 39] width 26 height 26
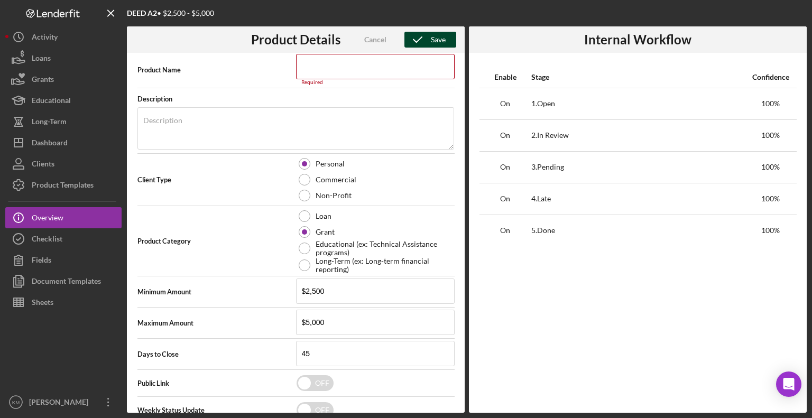
scroll to position [110, 0]
click at [347, 73] on input at bounding box center [375, 65] width 159 height 25
click at [324, 287] on input "$2,500" at bounding box center [375, 290] width 159 height 25
type input "$2"
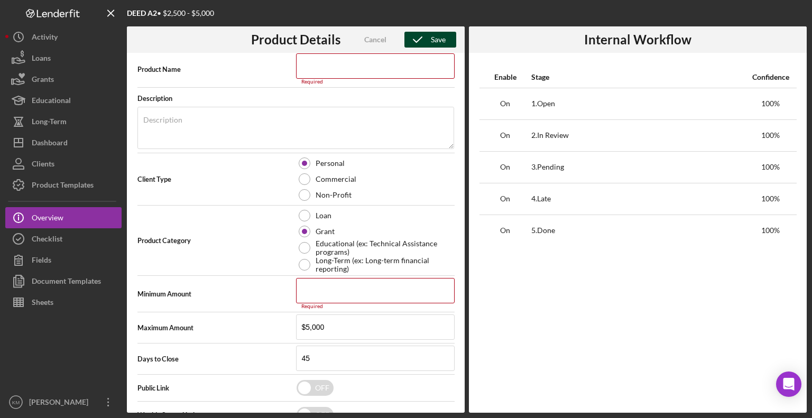
click at [440, 35] on div "Save" at bounding box center [438, 40] width 15 height 16
click at [332, 71] on input at bounding box center [375, 65] width 159 height 25
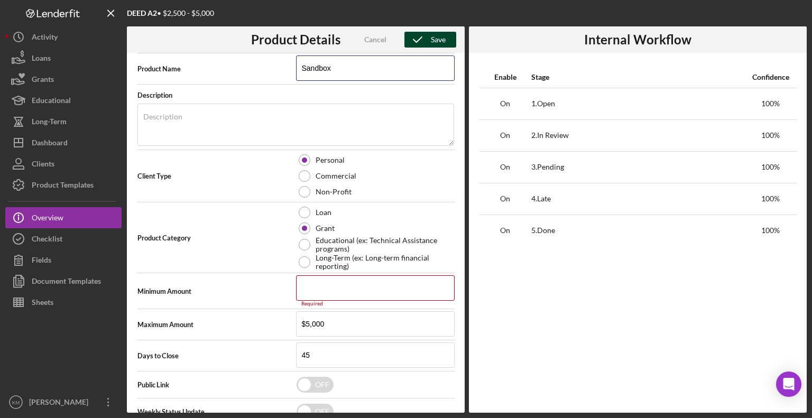
type input "Sandbox"
click at [443, 42] on div "Save" at bounding box center [438, 40] width 15 height 16
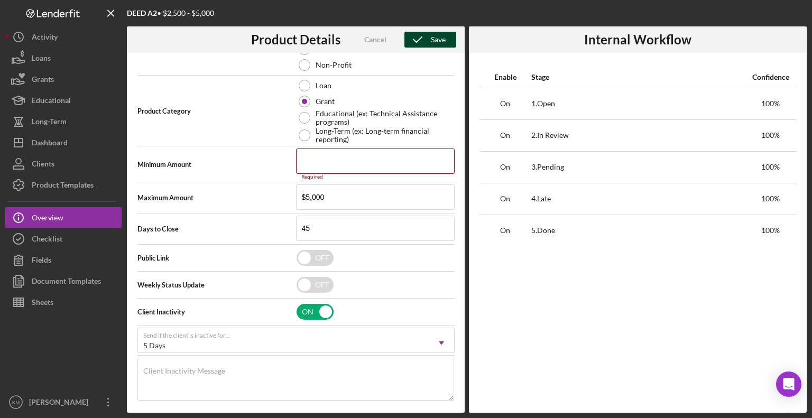
scroll to position [237, 0]
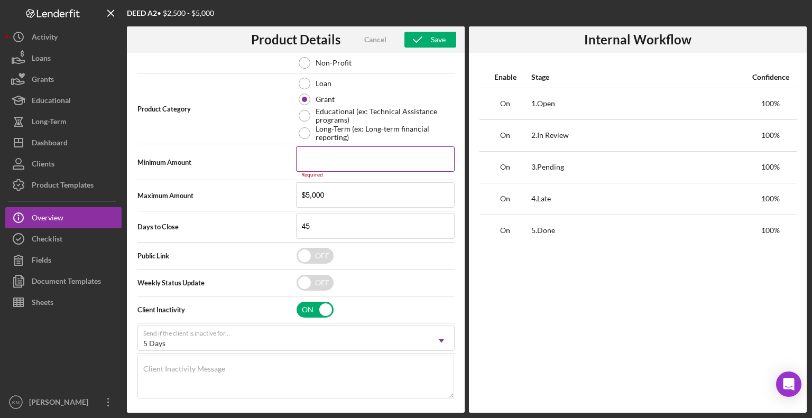
click at [340, 162] on input at bounding box center [375, 159] width 159 height 25
type input "$2,500"
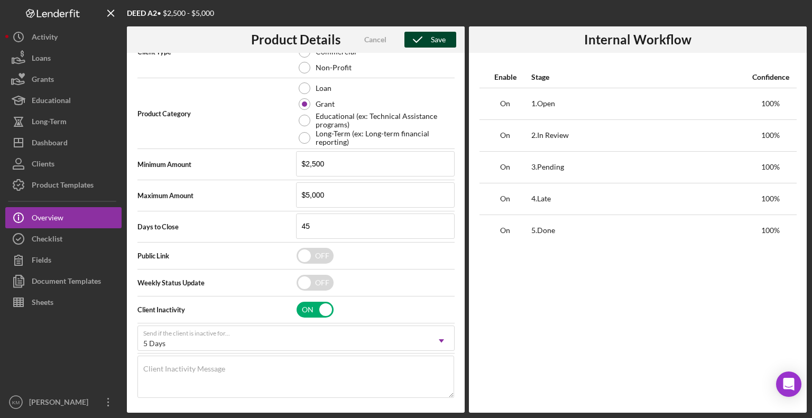
click at [421, 45] on icon "button" at bounding box center [418, 39] width 26 height 26
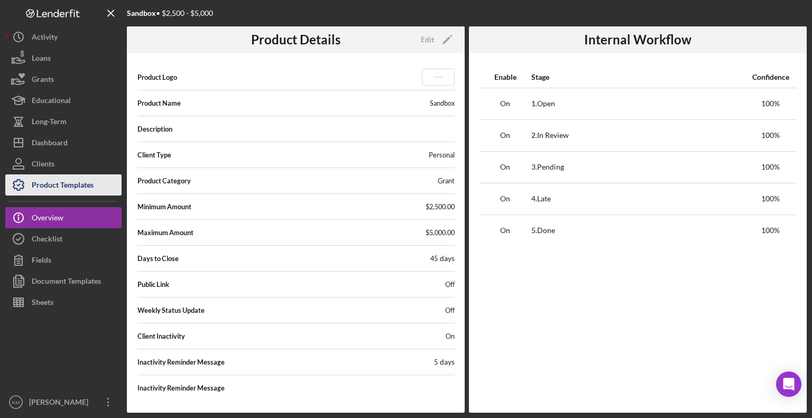
click at [82, 189] on div "Product Templates" at bounding box center [63, 187] width 62 height 24
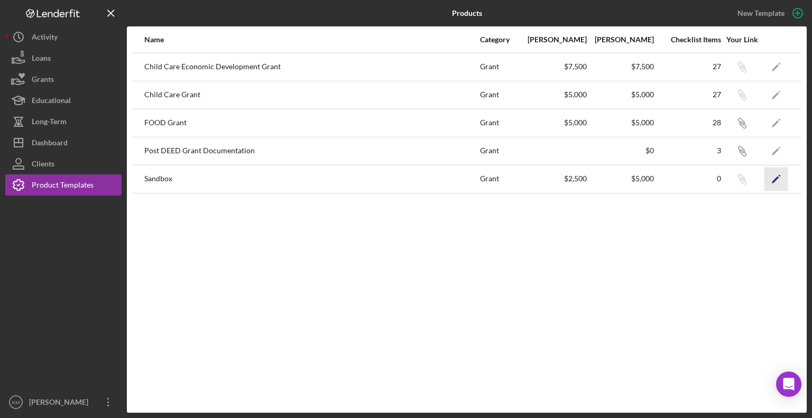
click at [770, 180] on icon "Icon/Edit" at bounding box center [777, 179] width 24 height 24
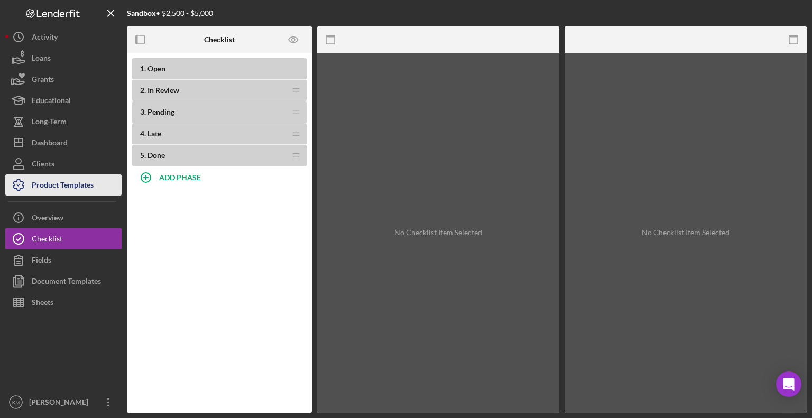
click at [84, 179] on div "Product Templates" at bounding box center [63, 187] width 62 height 24
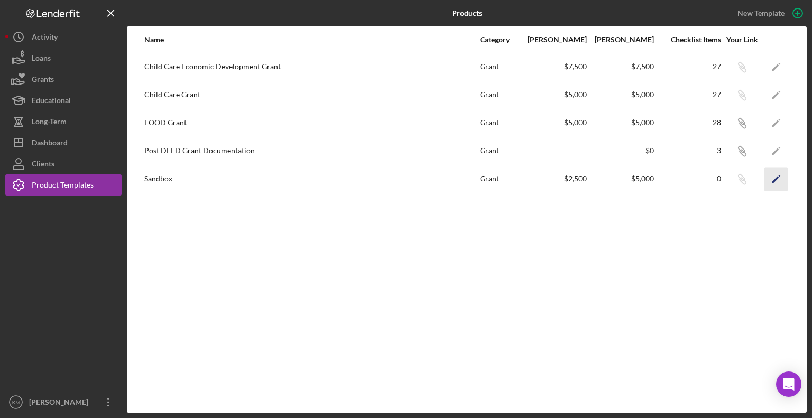
click at [774, 180] on polygon "button" at bounding box center [775, 179] width 7 height 7
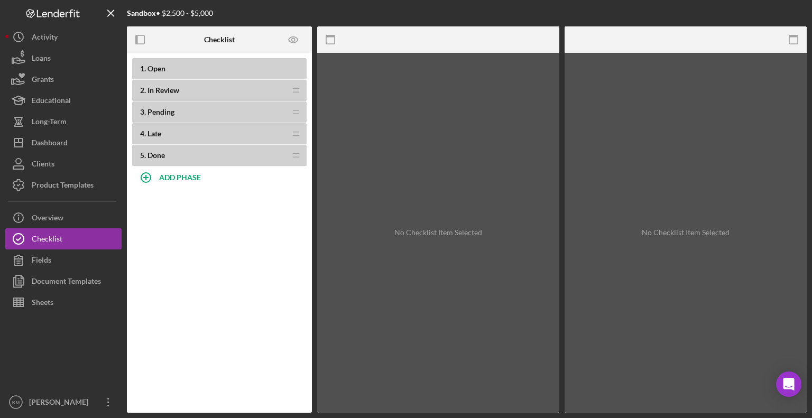
click at [194, 67] on b "1 . Open" at bounding box center [223, 69] width 167 height 8
click at [89, 186] on div "Product Templates" at bounding box center [63, 187] width 62 height 24
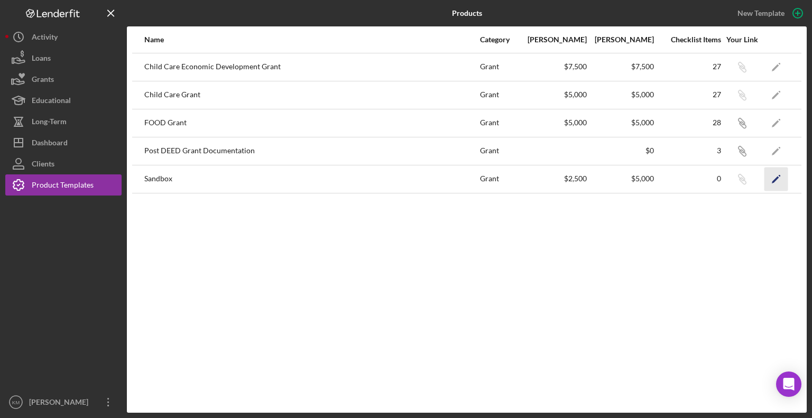
click at [772, 179] on icon "Icon/Edit" at bounding box center [777, 179] width 24 height 24
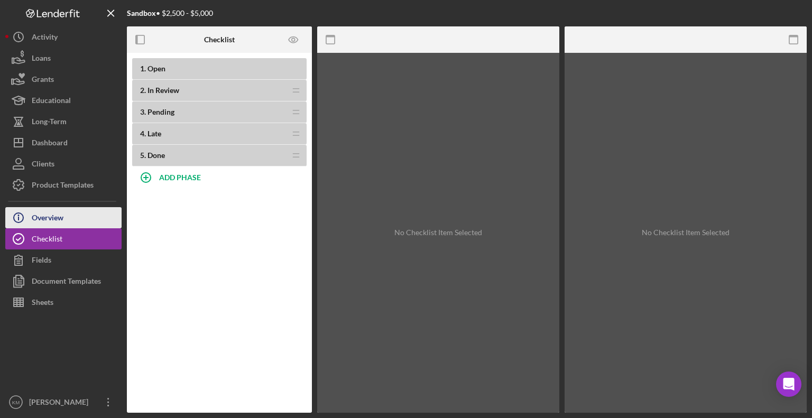
click at [68, 219] on button "Icon/Info Overview" at bounding box center [63, 217] width 116 height 21
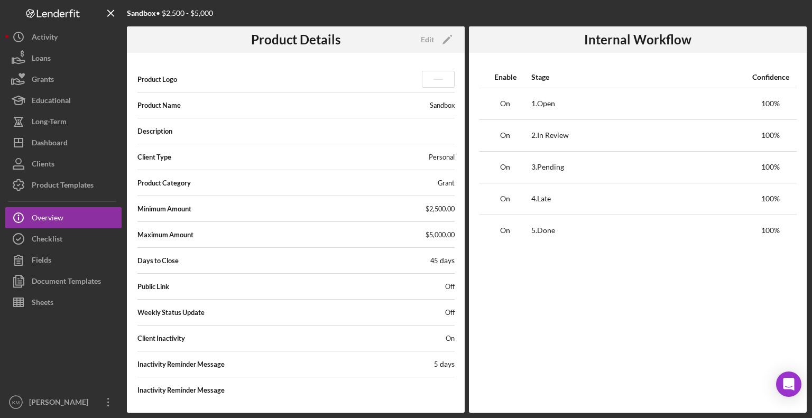
click at [452, 235] on span "$5,000.00" at bounding box center [440, 235] width 29 height 8
click at [453, 230] on div "Product Logo Product Name Sandbox Description Client Type Personal Product Cate…" at bounding box center [296, 233] width 338 height 360
click at [438, 45] on icon "Icon/Edit" at bounding box center [447, 39] width 26 height 26
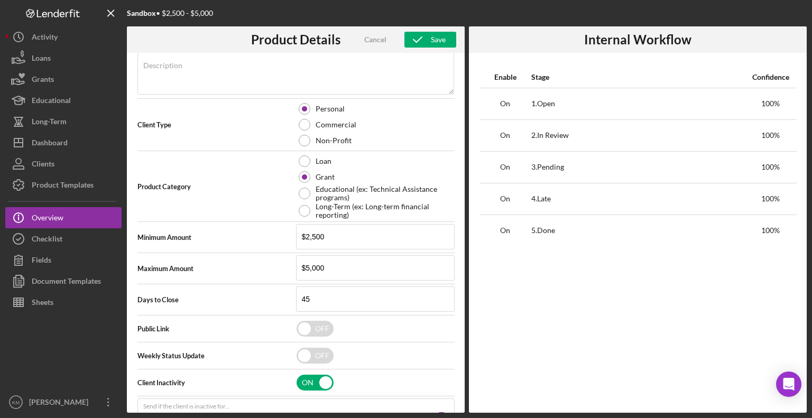
scroll to position [202, 0]
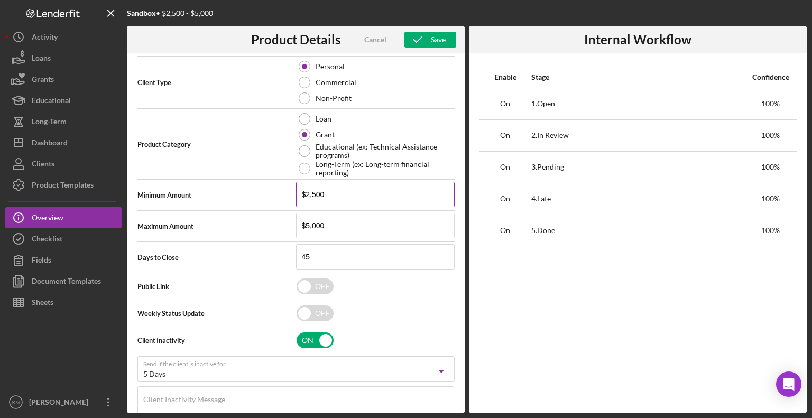
click at [392, 191] on input "$2,500" at bounding box center [375, 194] width 159 height 25
type input "$2"
type input "$0"
click at [347, 226] on input "$5,000" at bounding box center [375, 225] width 159 height 25
type input "$5"
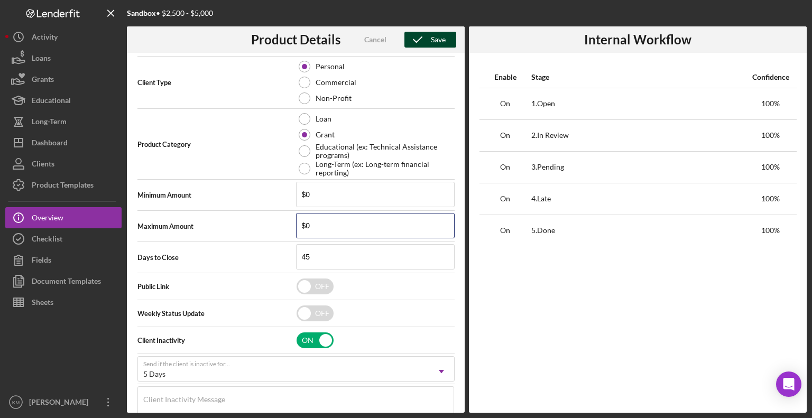
type input "$0"
click at [419, 36] on icon "button" at bounding box center [418, 39] width 26 height 26
click at [428, 38] on icon "button" at bounding box center [418, 39] width 26 height 26
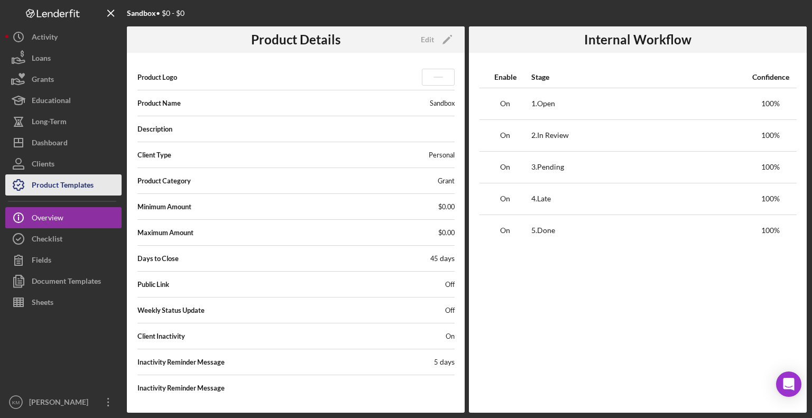
click at [76, 191] on div "Product Templates" at bounding box center [63, 187] width 62 height 24
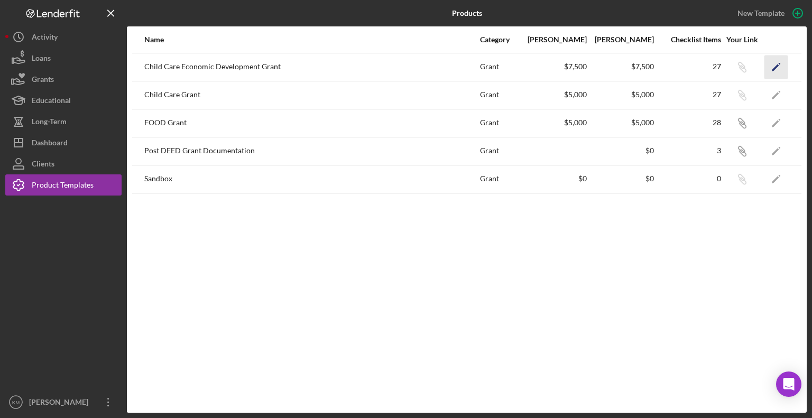
click at [780, 69] on icon "Icon/Edit" at bounding box center [777, 67] width 24 height 24
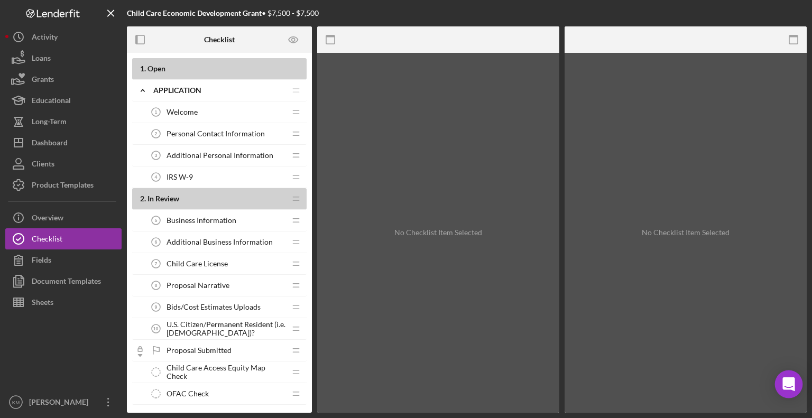
click at [788, 386] on icon "Open Intercom Messenger" at bounding box center [789, 385] width 12 height 14
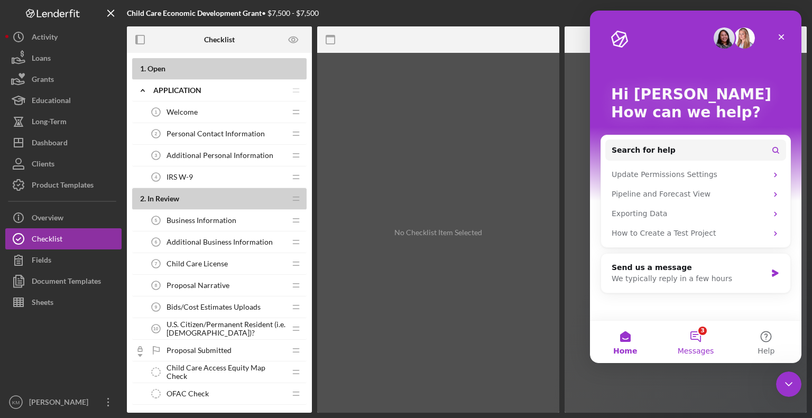
click at [699, 336] on button "3 Messages" at bounding box center [696, 342] width 70 height 42
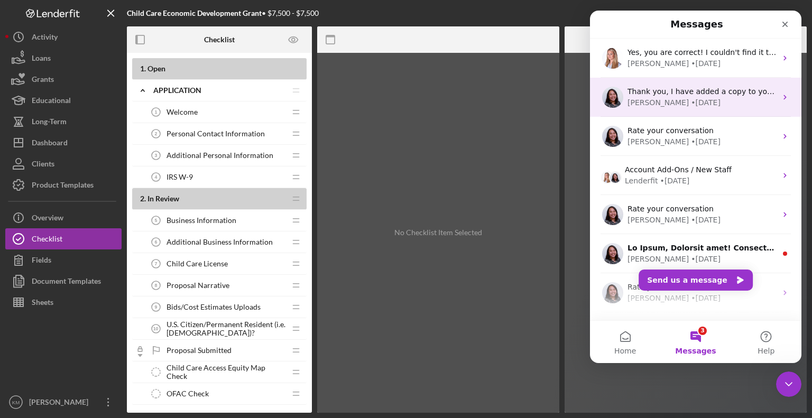
click at [781, 100] on icon "Intercom messenger" at bounding box center [785, 97] width 8 height 8
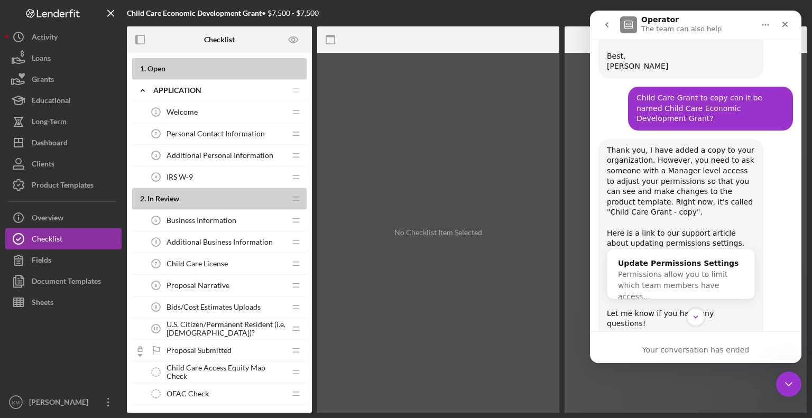
scroll to position [487, 0]
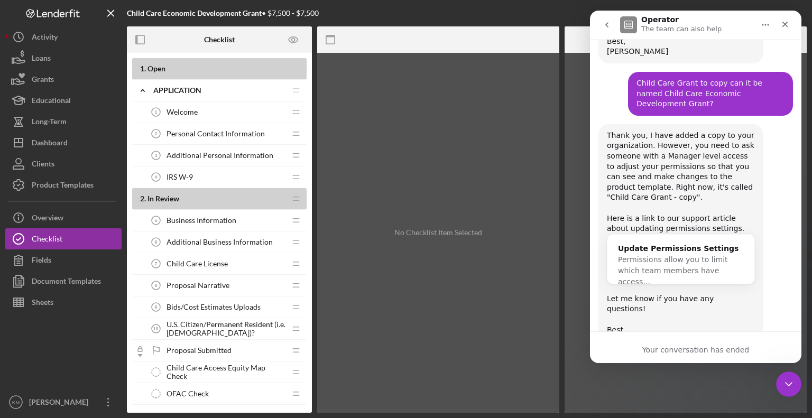
click at [698, 350] on div "Your conversation has ended" at bounding box center [696, 350] width 212 height 11
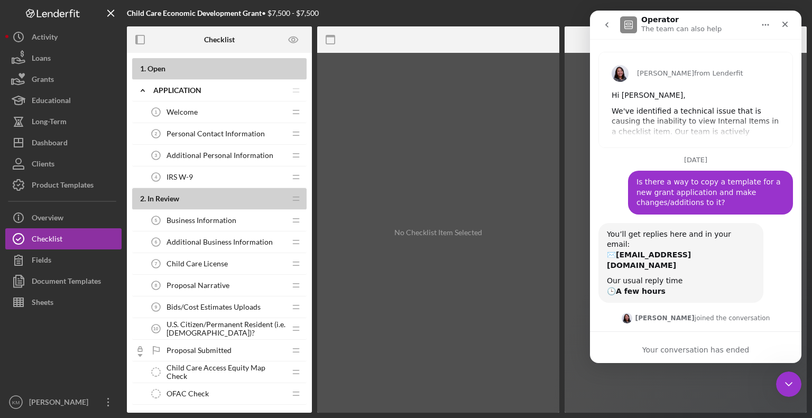
scroll to position [40, 0]
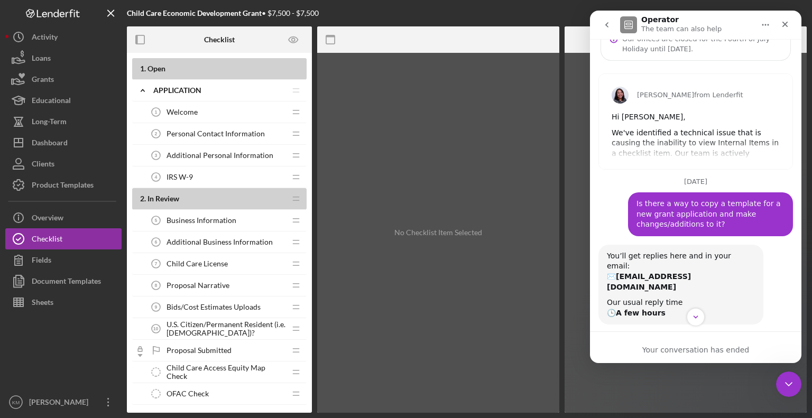
click at [607, 24] on icon "go back" at bounding box center [607, 25] width 8 height 8
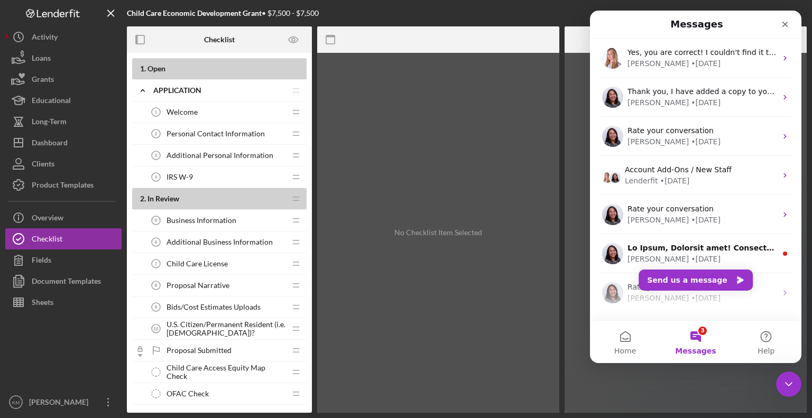
click at [688, 338] on button "3 Messages" at bounding box center [696, 342] width 70 height 42
click at [735, 313] on div "[PERSON_NAME] • [DATE]" at bounding box center [696, 332] width 212 height 39
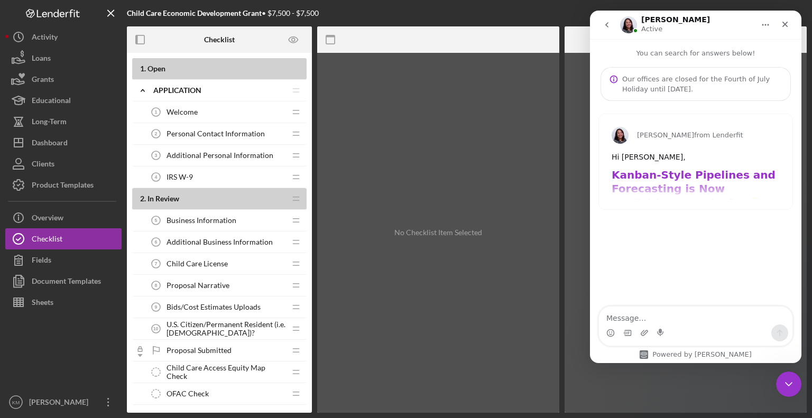
click at [703, 320] on textarea "Message…" at bounding box center [696, 316] width 194 height 18
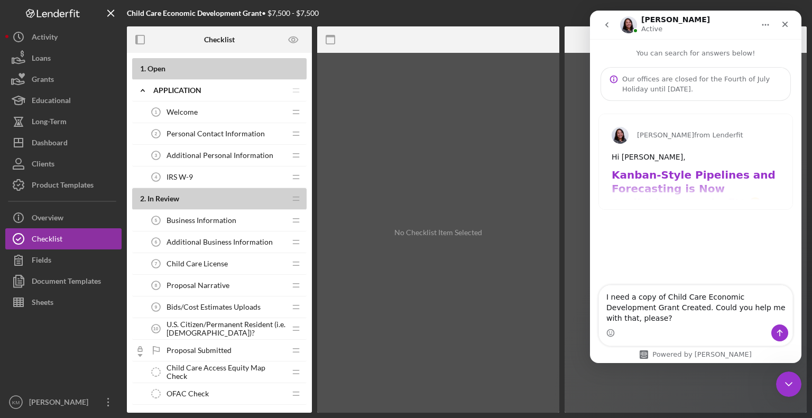
type textarea "I need a copy of Child Care Economic Development Grant Created. Could you help …"
click at [783, 335] on icon "Send a message…" at bounding box center [780, 333] width 8 height 8
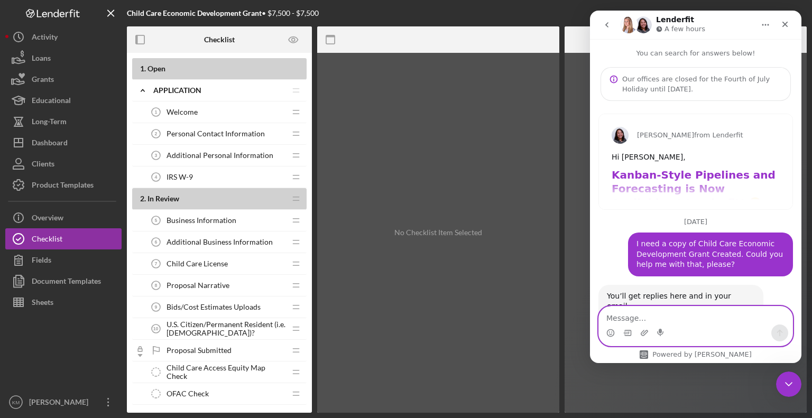
scroll to position [89, 0]
